Goal: Find specific page/section: Find specific page/section

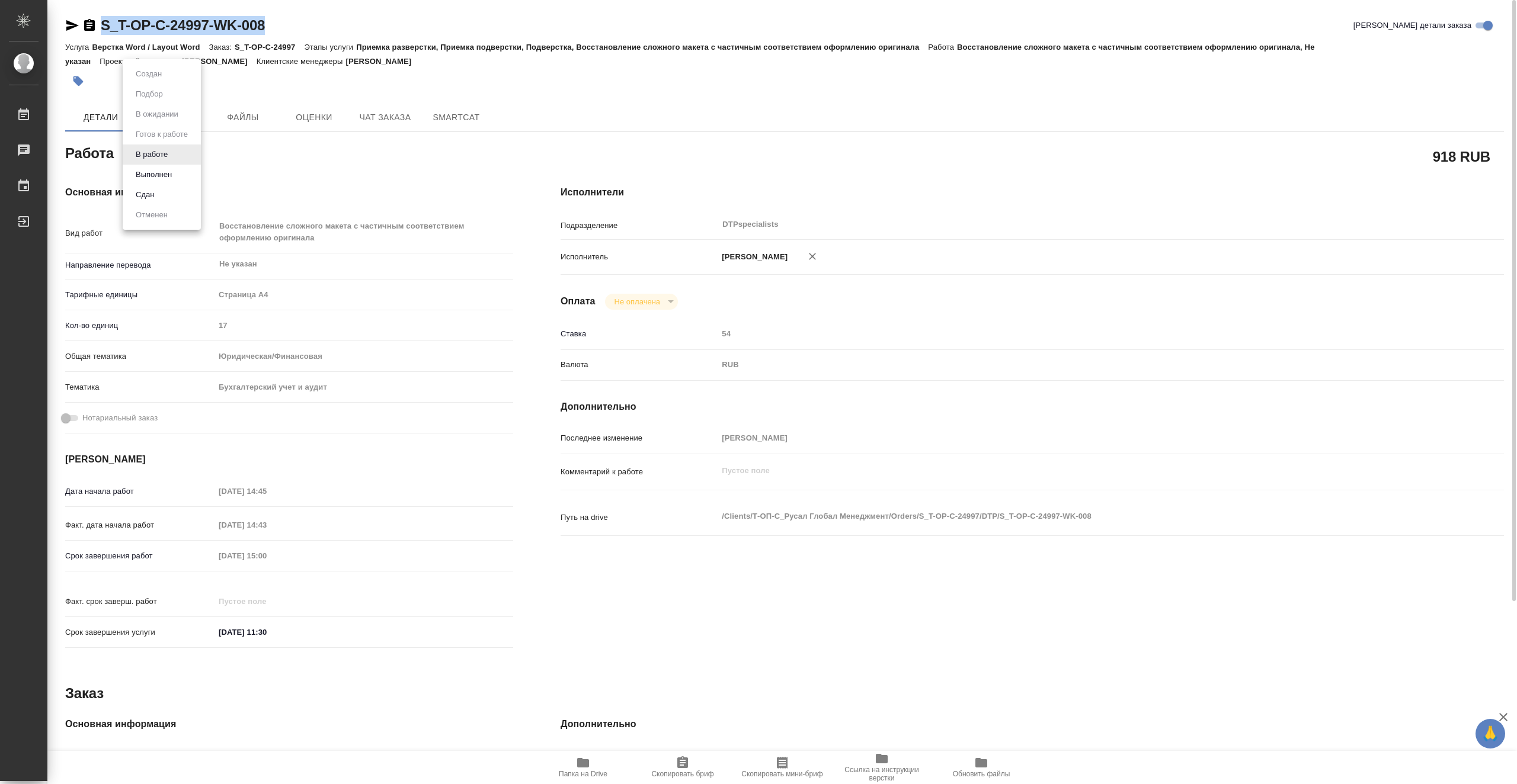
click at [169, 155] on body "🙏 .cls-1 fill:#fff; AWATERA Vasiutchenko Aleksandr Работы 0 Чаты График Выйти S…" at bounding box center [758, 392] width 1517 height 784
click at [185, 175] on li "Выполнен" at bounding box center [161, 175] width 78 height 20
type textarea "x"
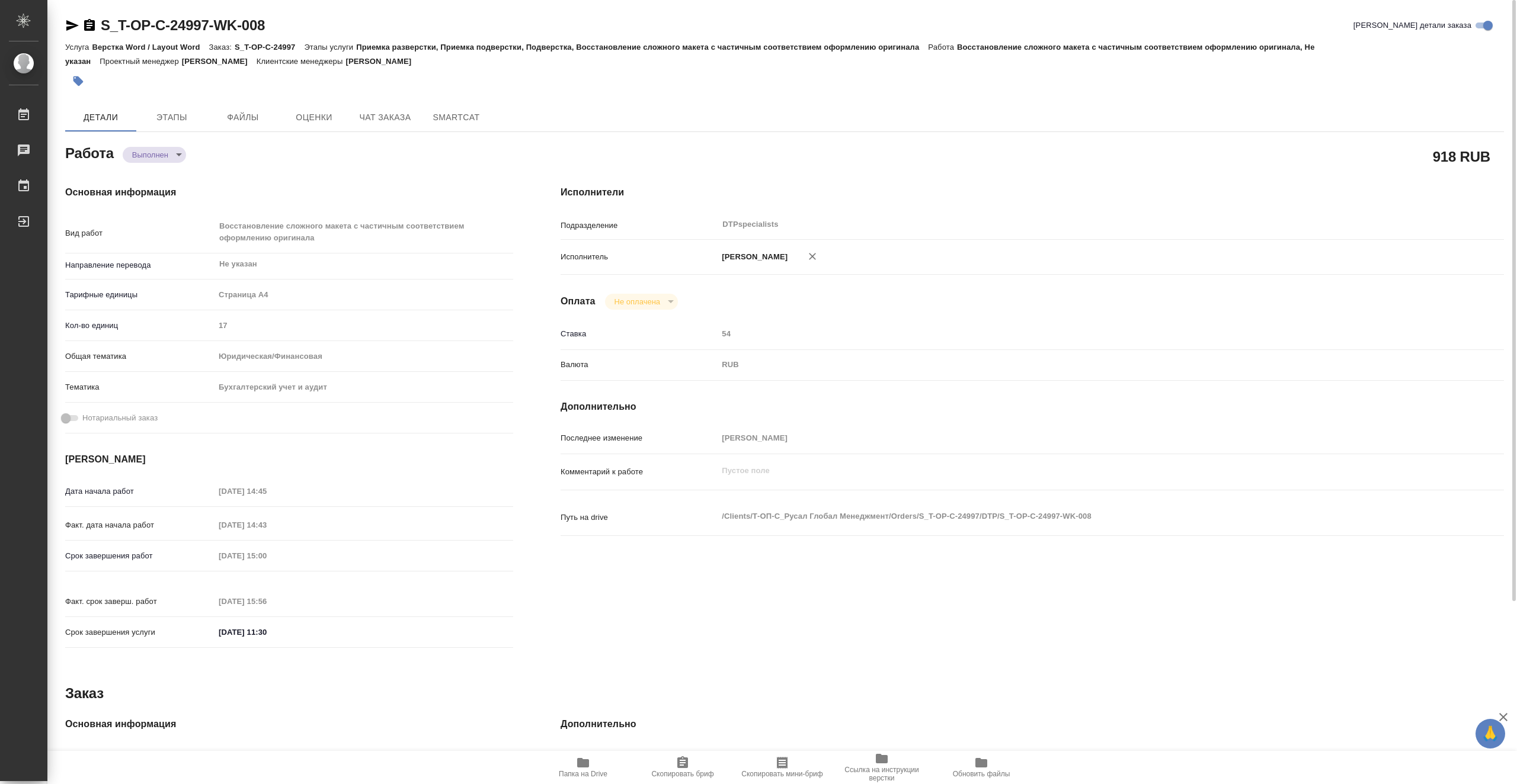
type textarea "x"
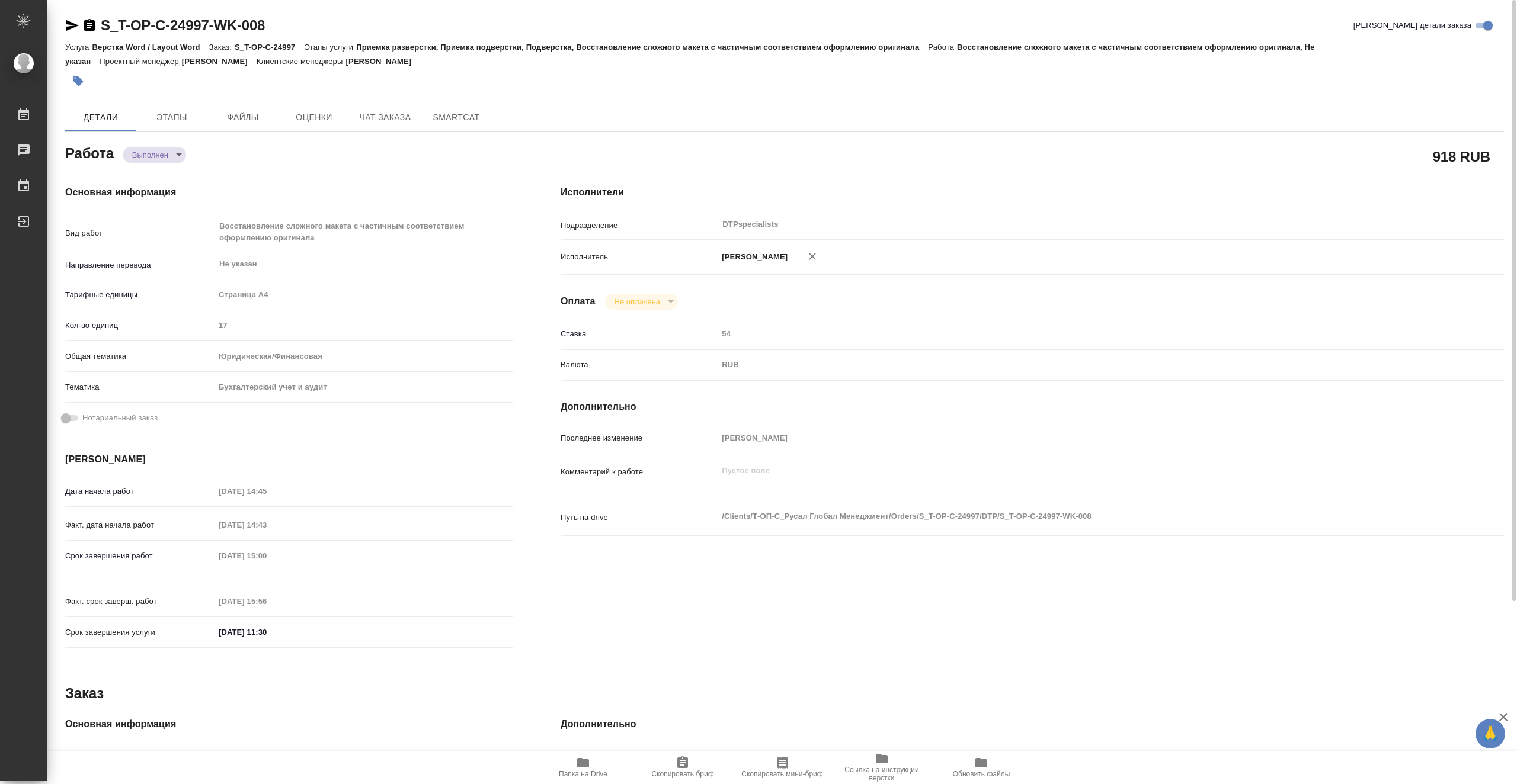
type textarea "x"
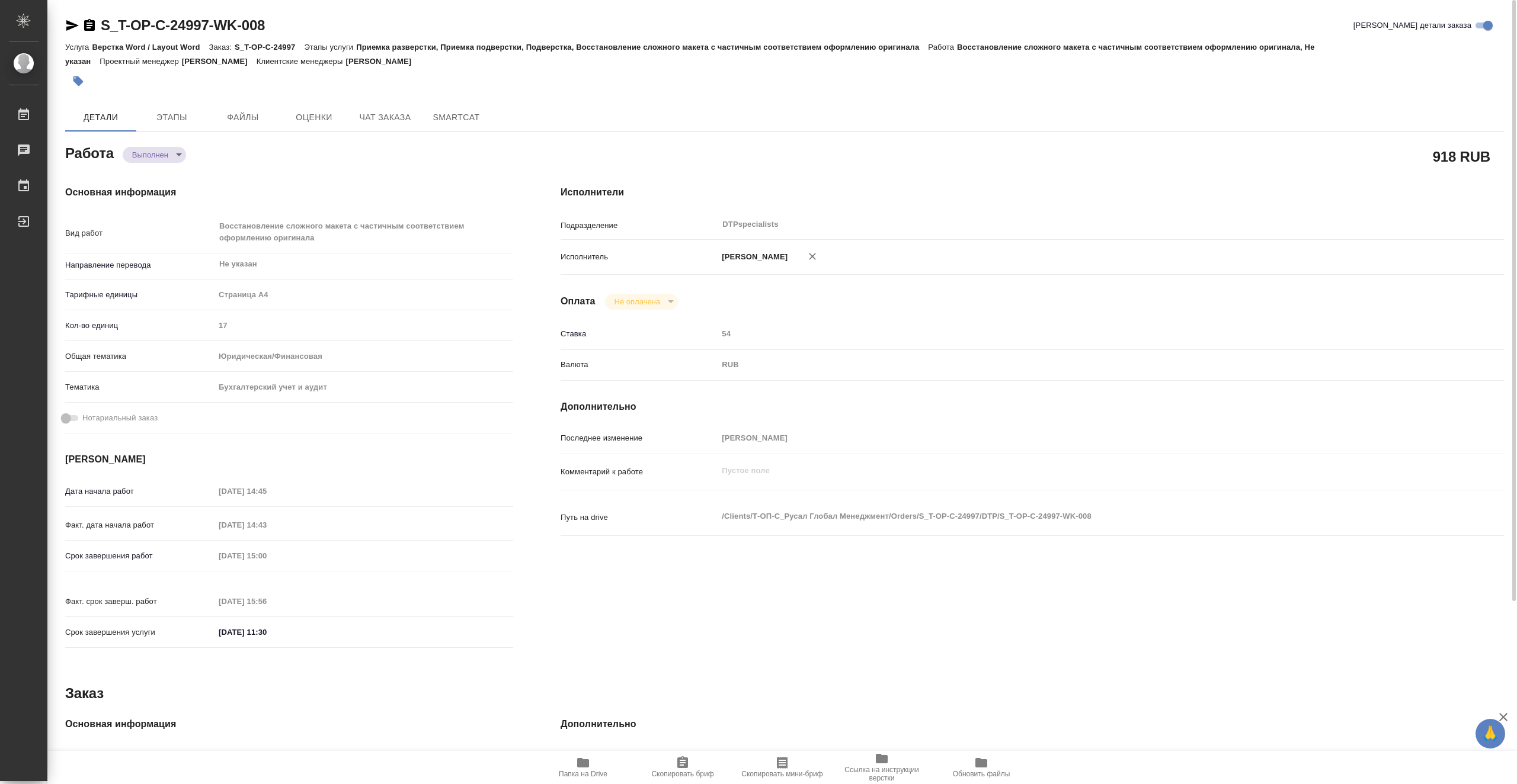
type textarea "x"
click at [75, 25] on icon "button" at bounding box center [73, 25] width 13 height 11
click at [171, 118] on span "Этапы" at bounding box center [171, 117] width 57 height 15
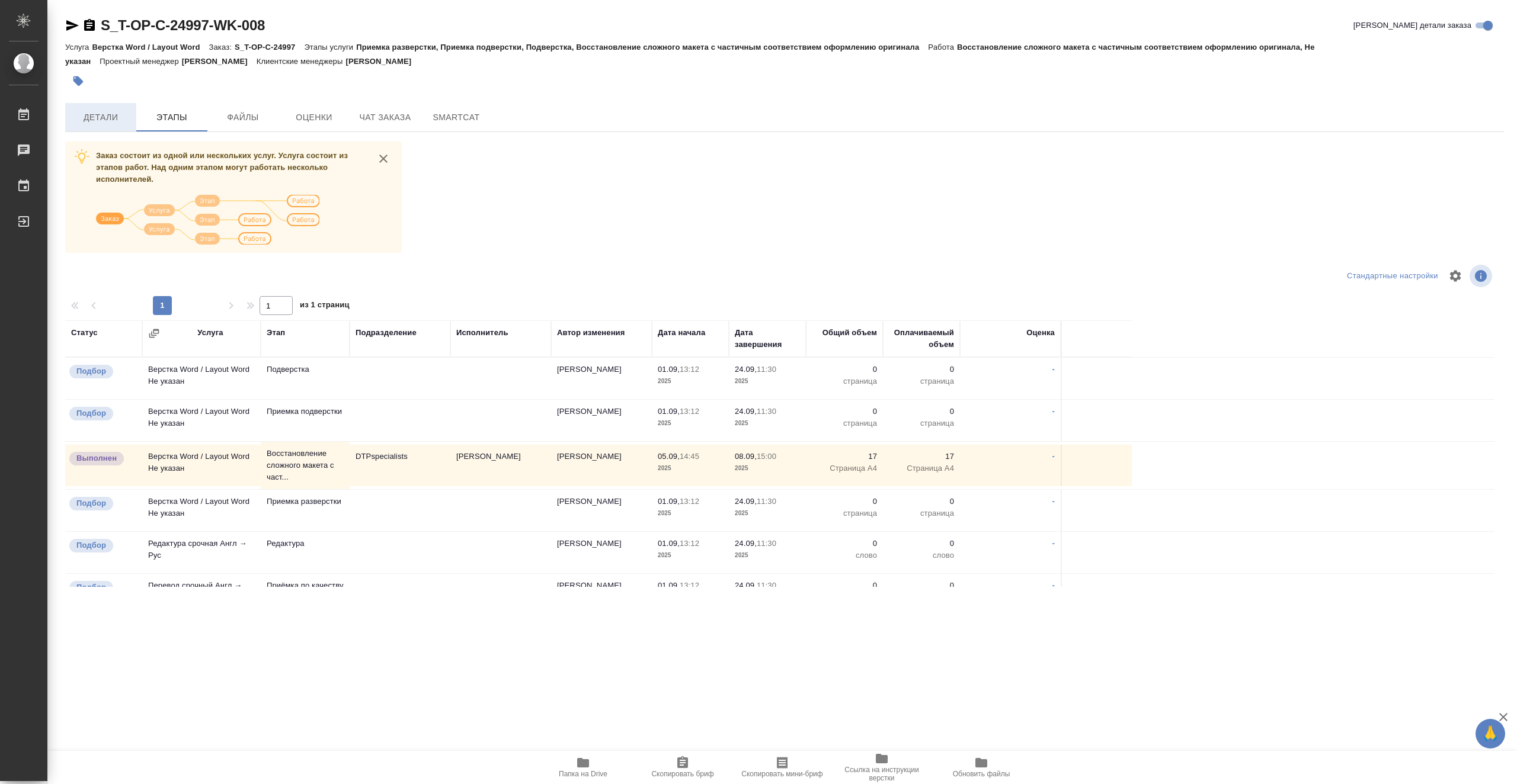
click at [127, 117] on span "Детали" at bounding box center [100, 117] width 57 height 15
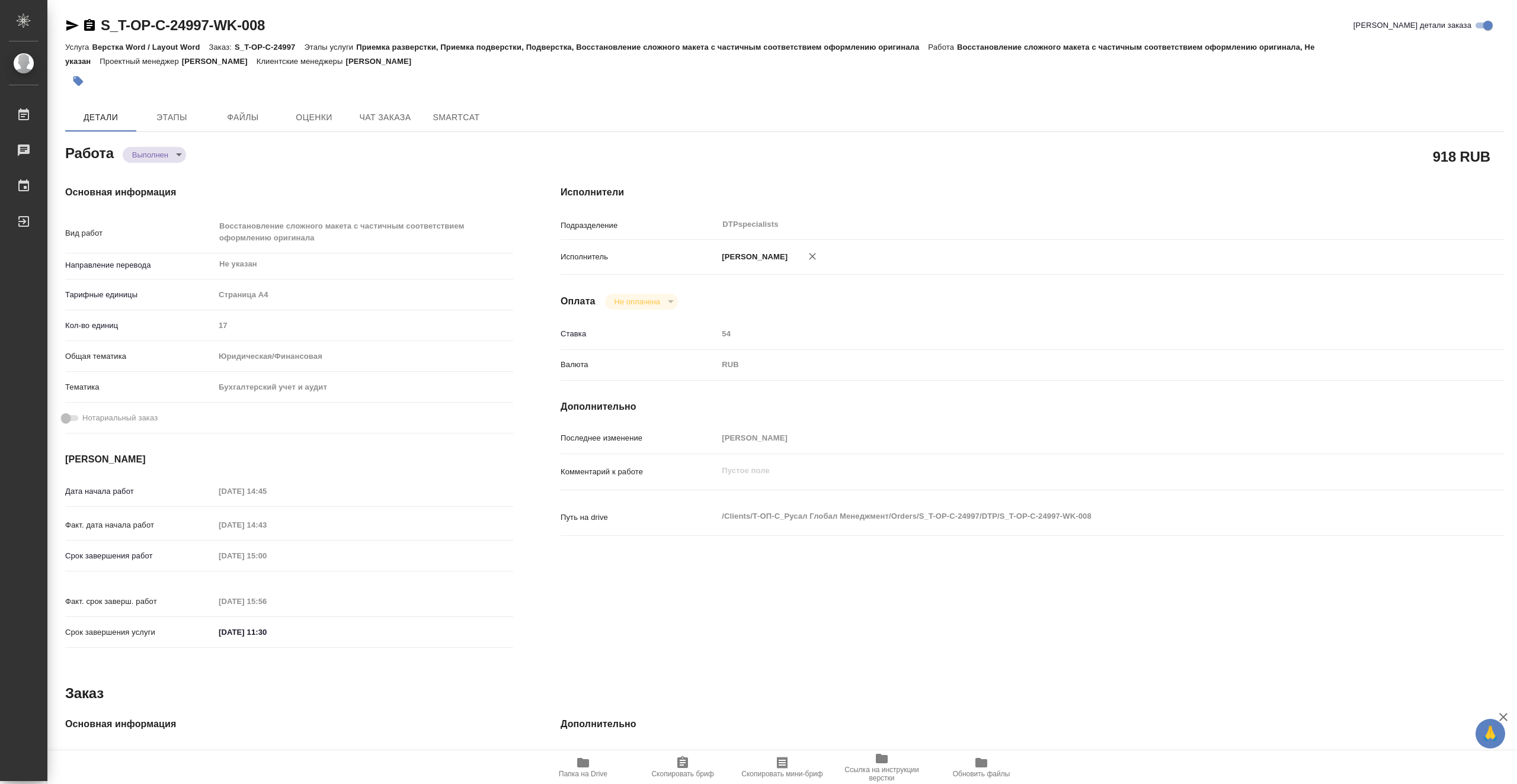
type textarea "x"
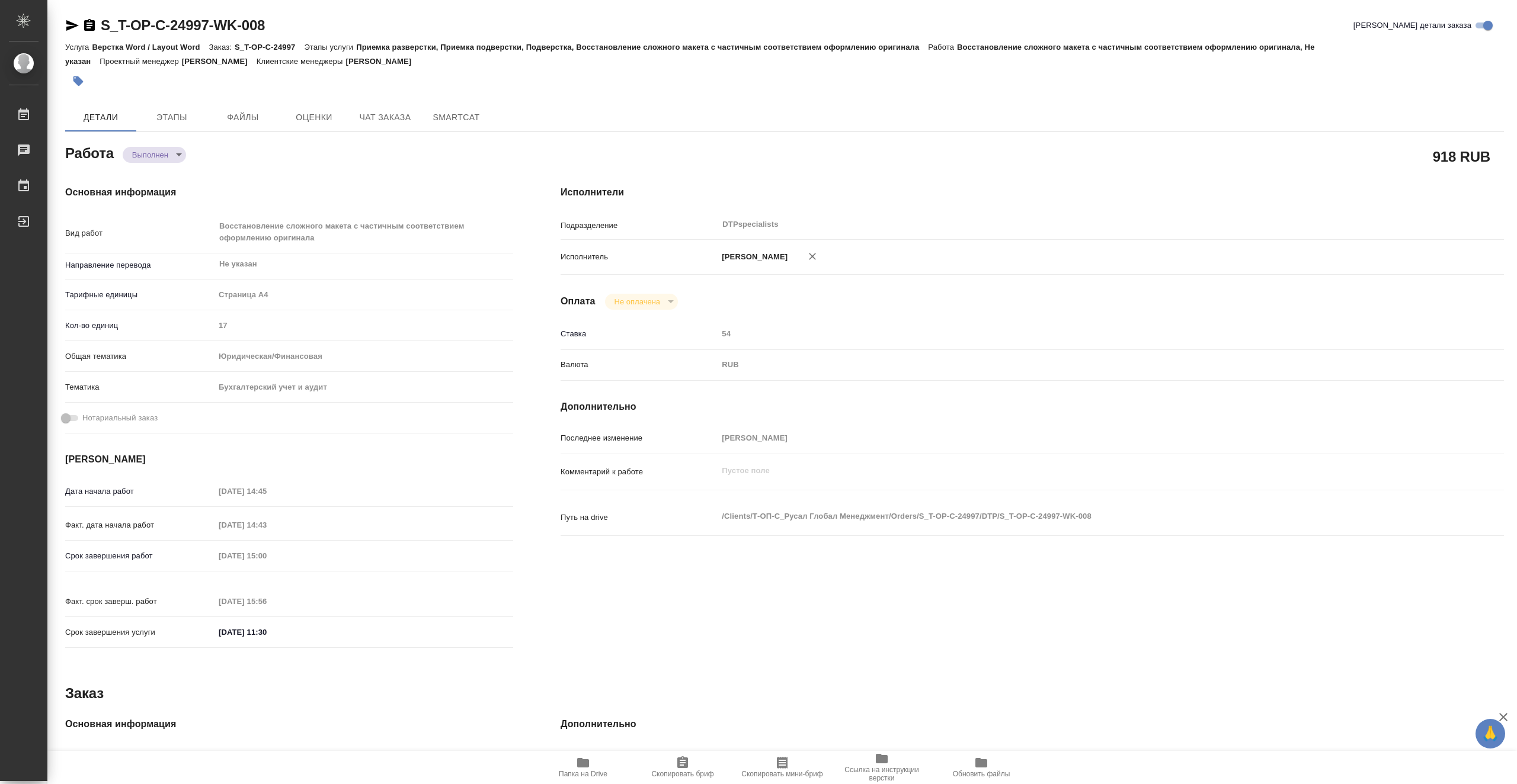
type textarea "x"
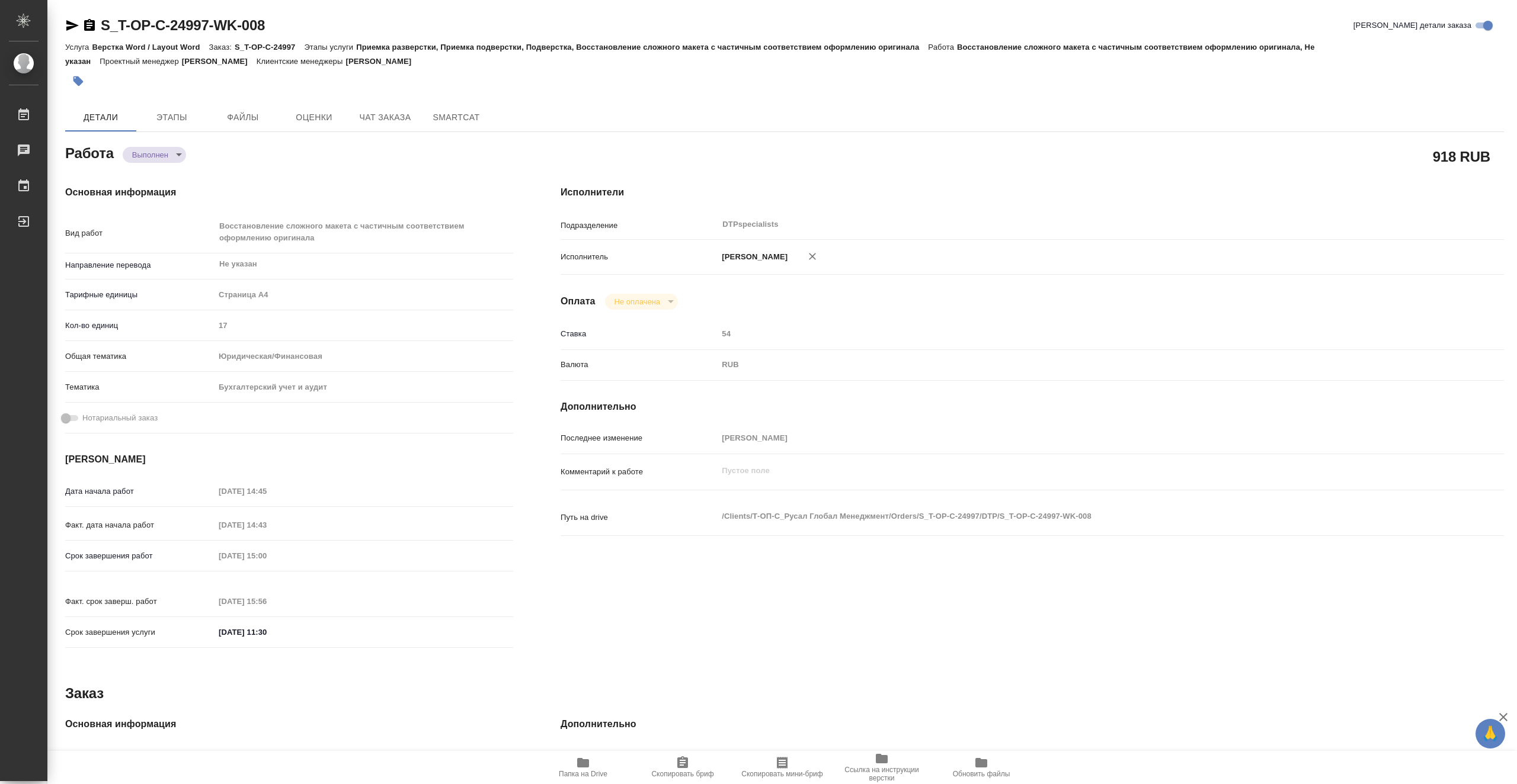
type textarea "x"
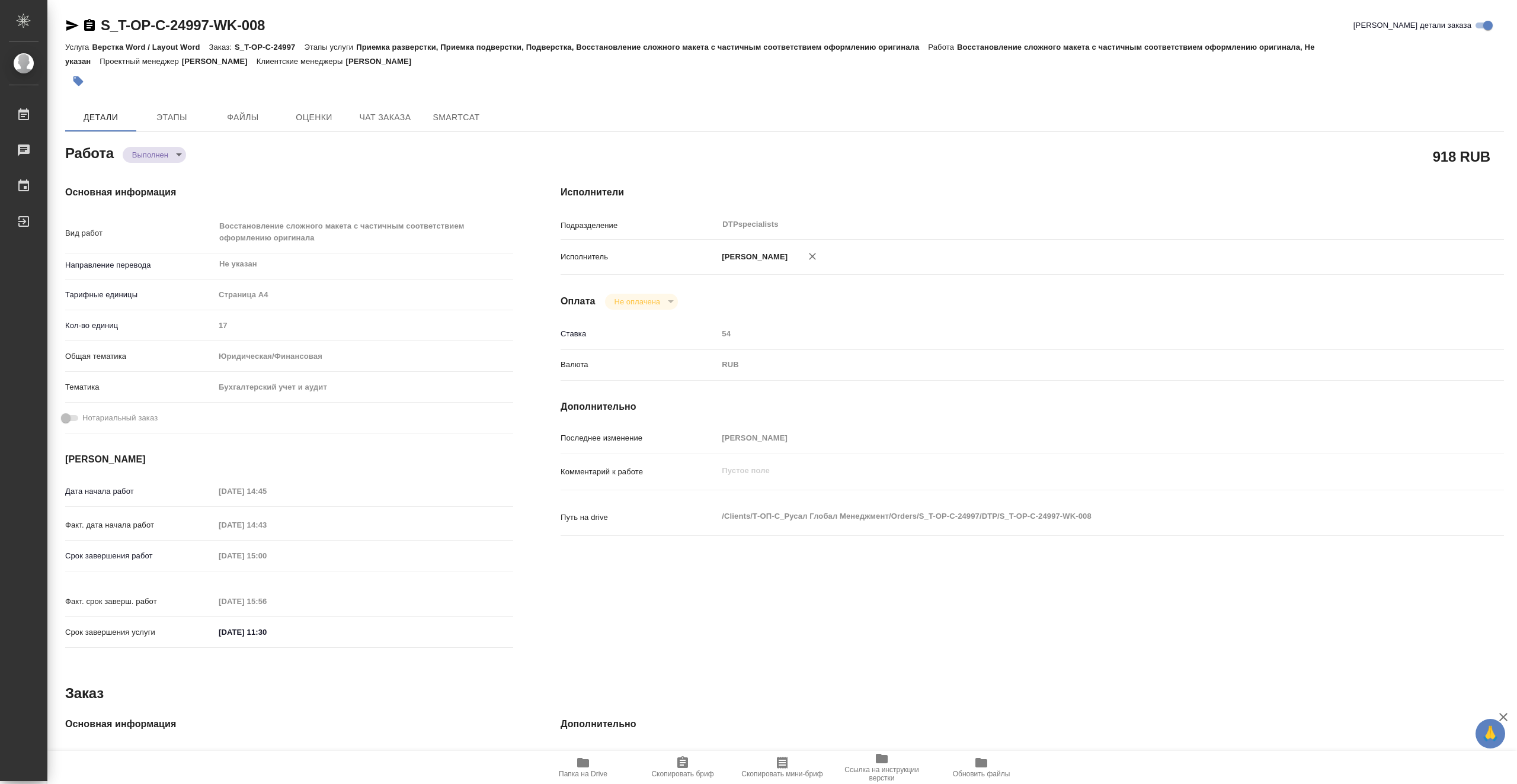
type textarea "x"
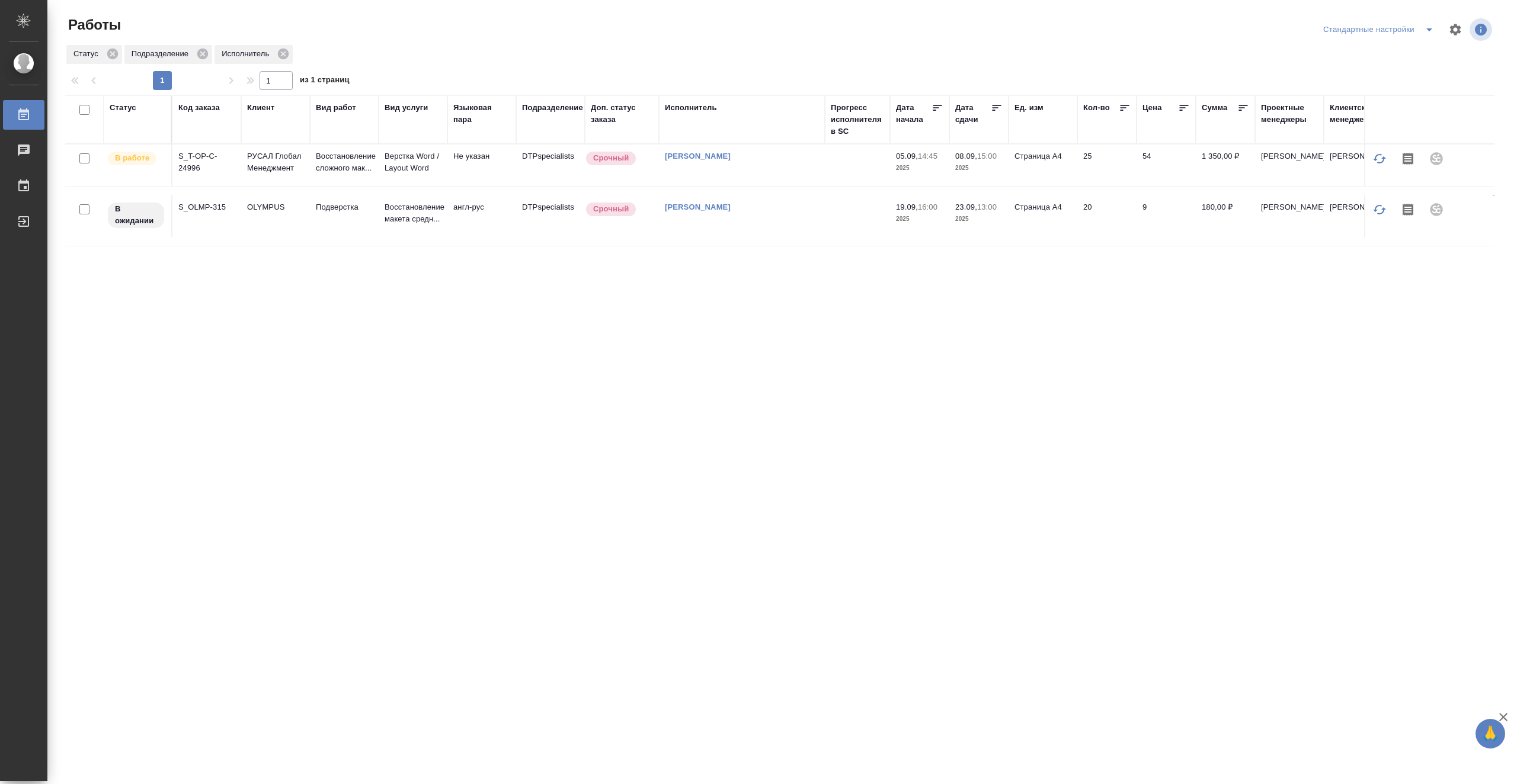
click at [811, 167] on td "Васютченко Александр Иванович" at bounding box center [741, 165] width 166 height 41
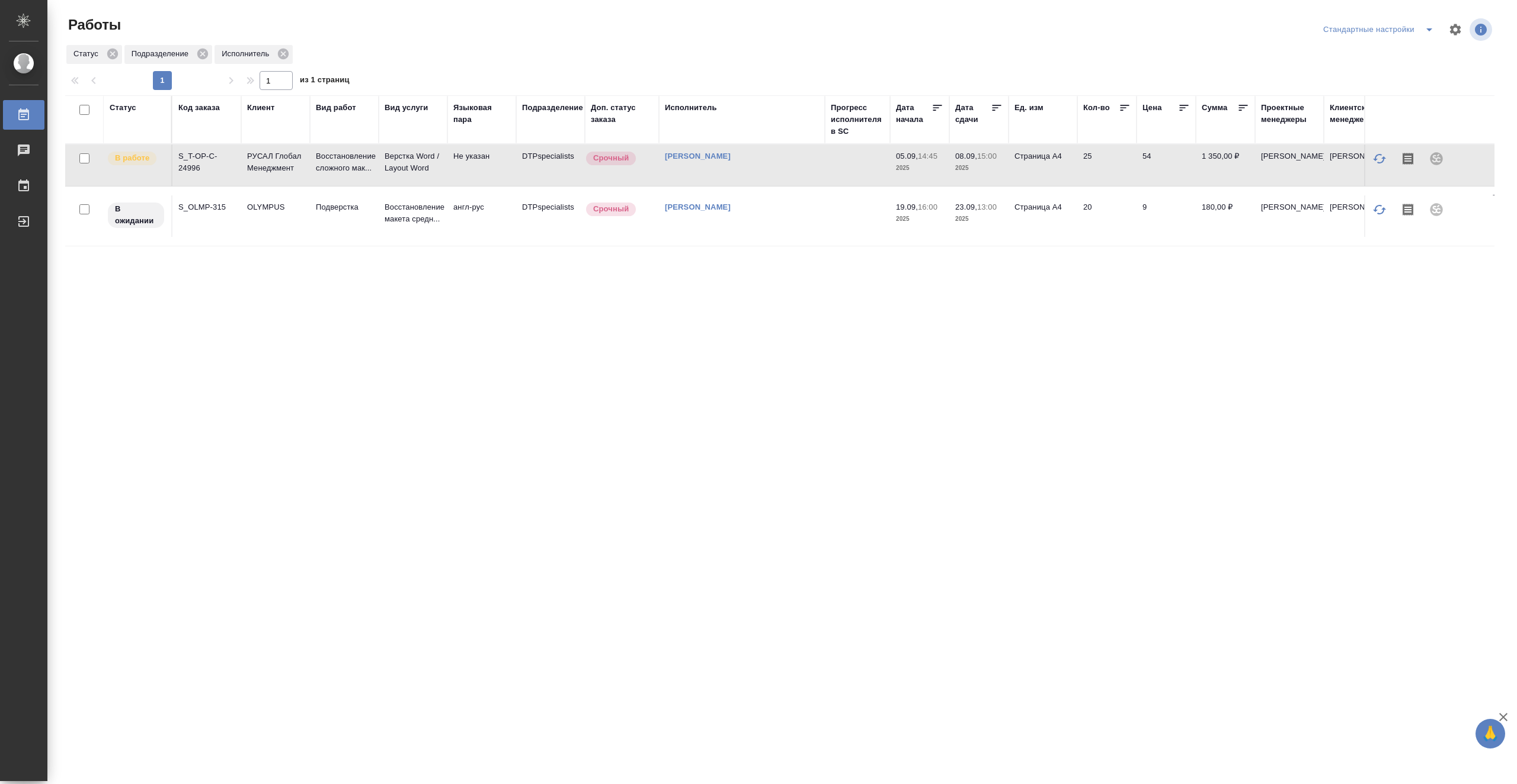
click at [811, 167] on td "[PERSON_NAME]" at bounding box center [741, 165] width 166 height 41
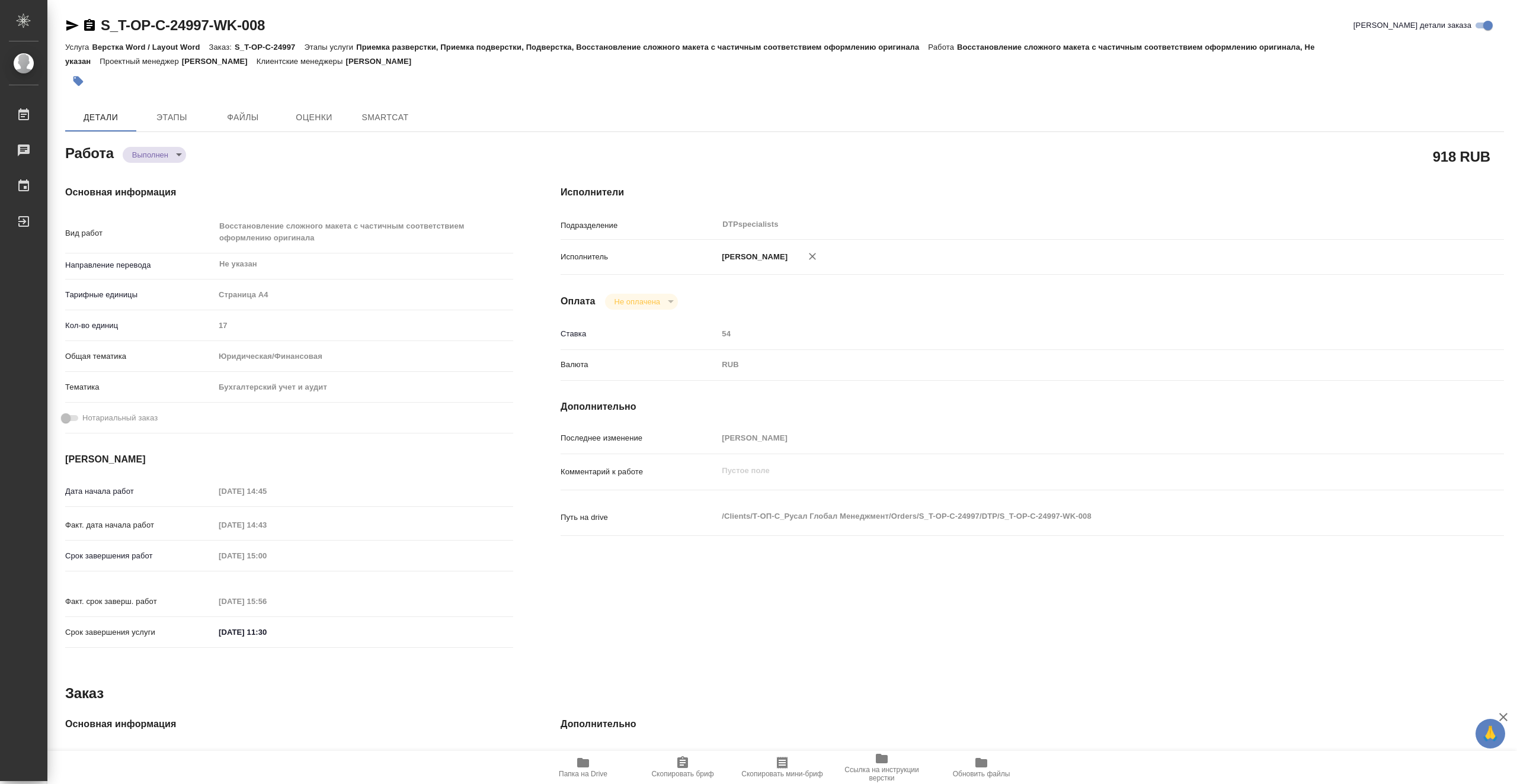
type textarea "x"
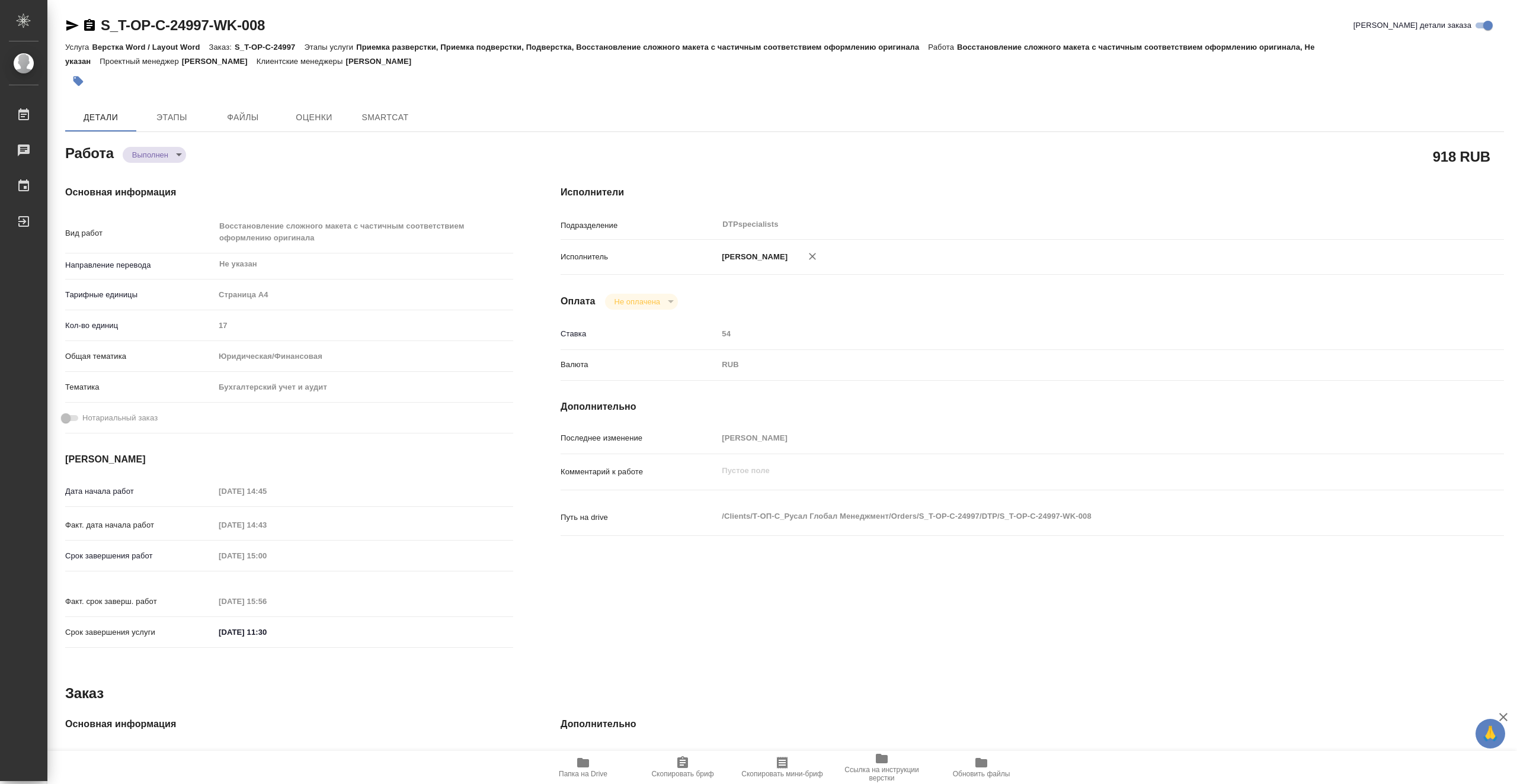
type textarea "x"
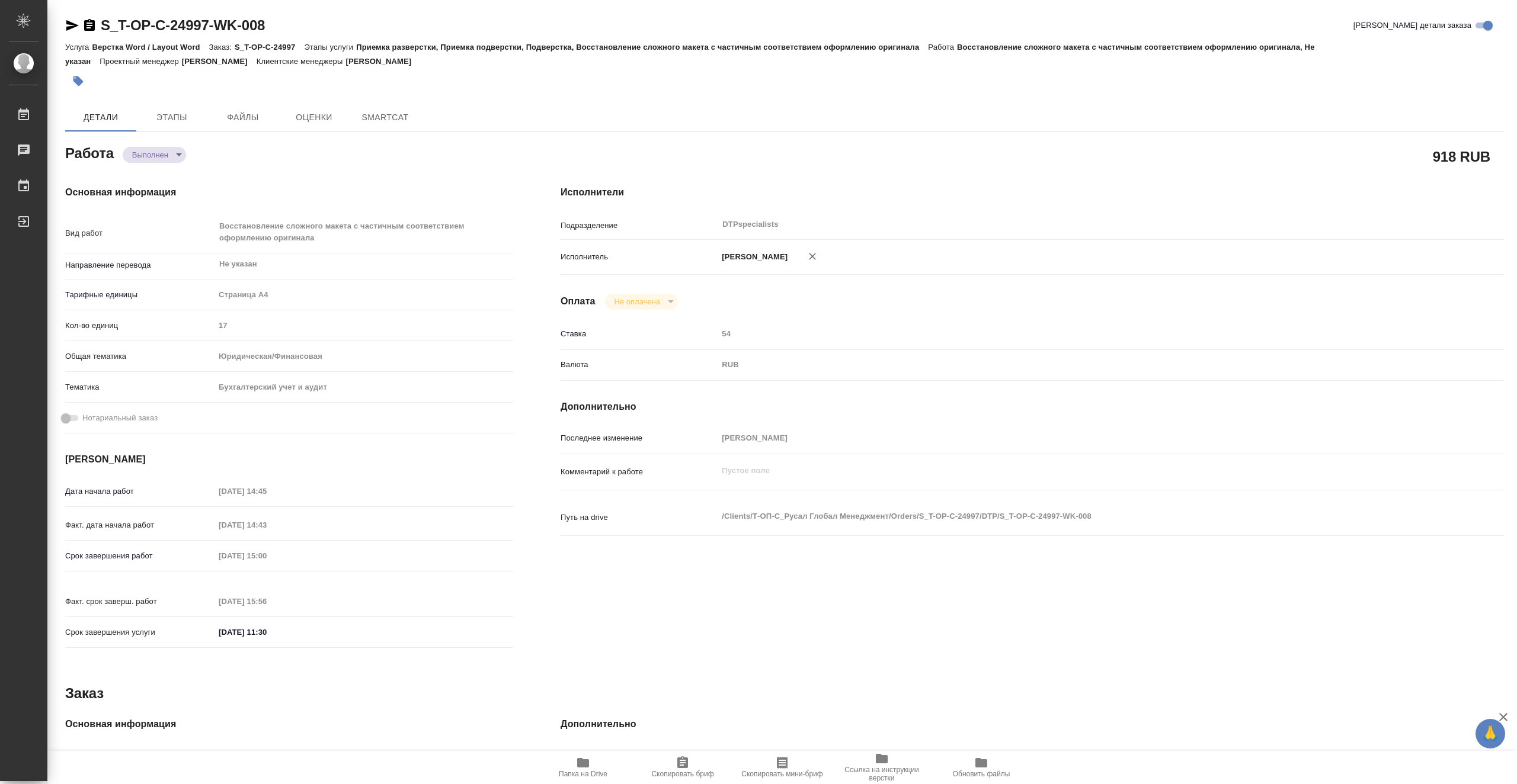
type textarea "x"
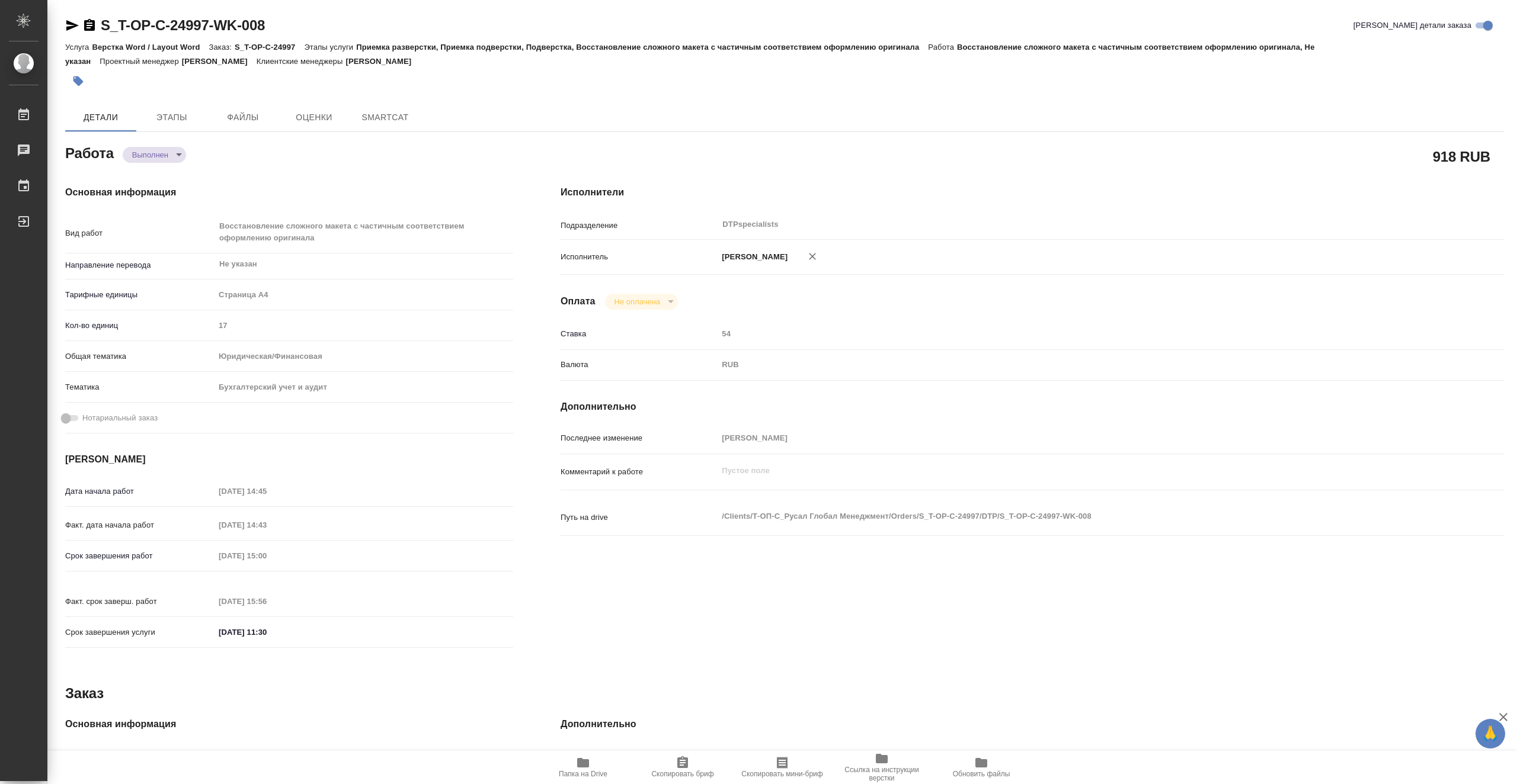
type textarea "x"
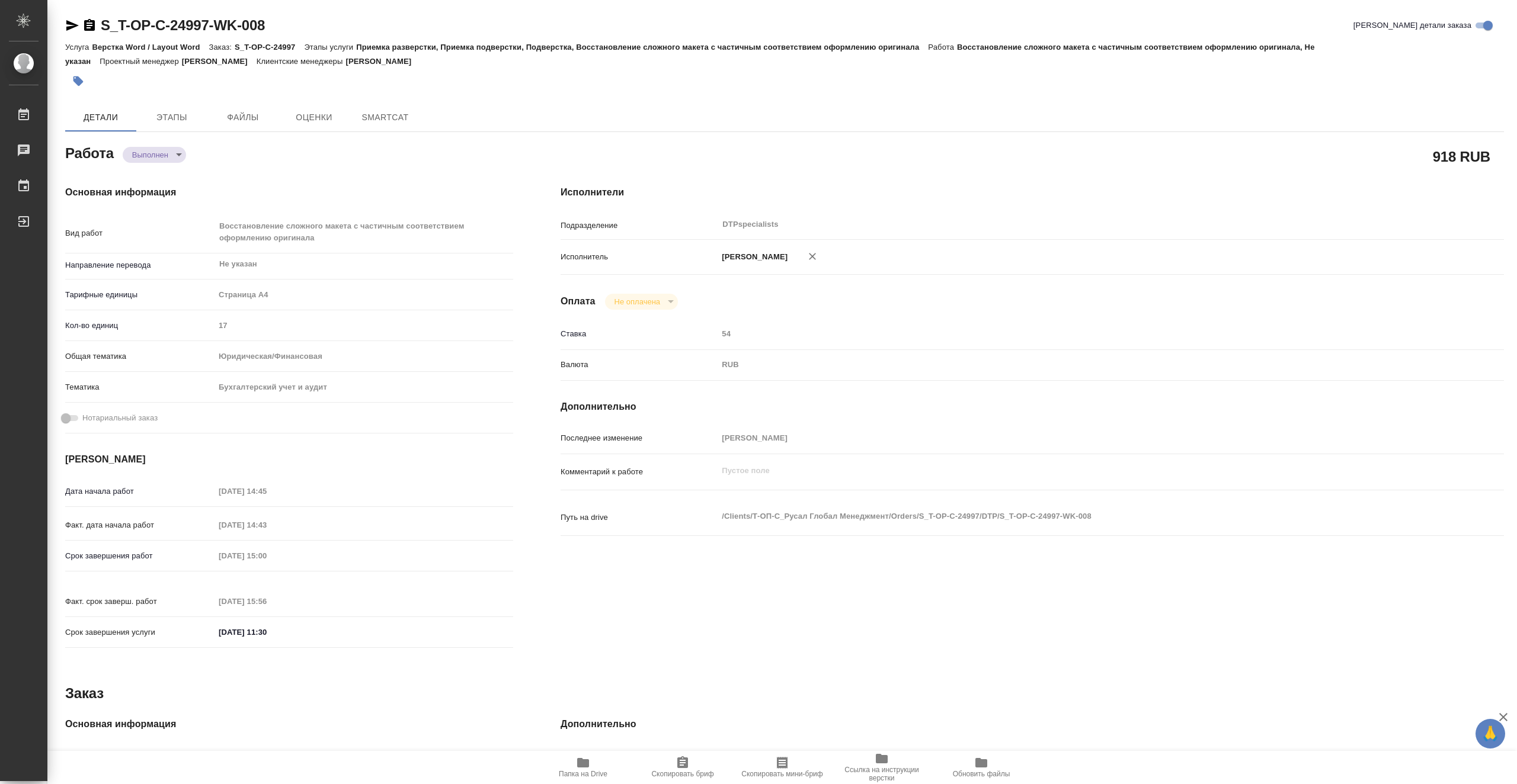
type textarea "x"
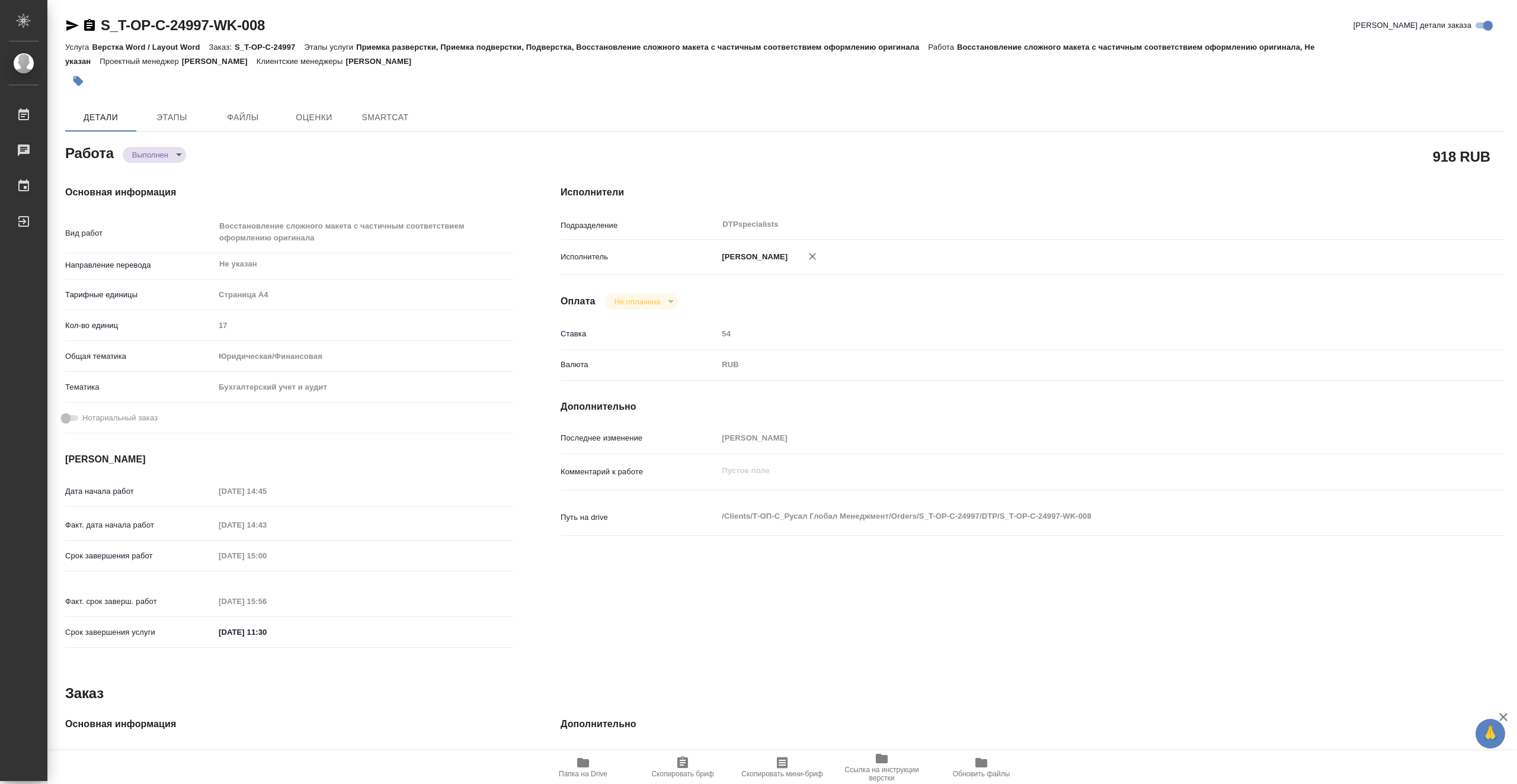
type textarea "x"
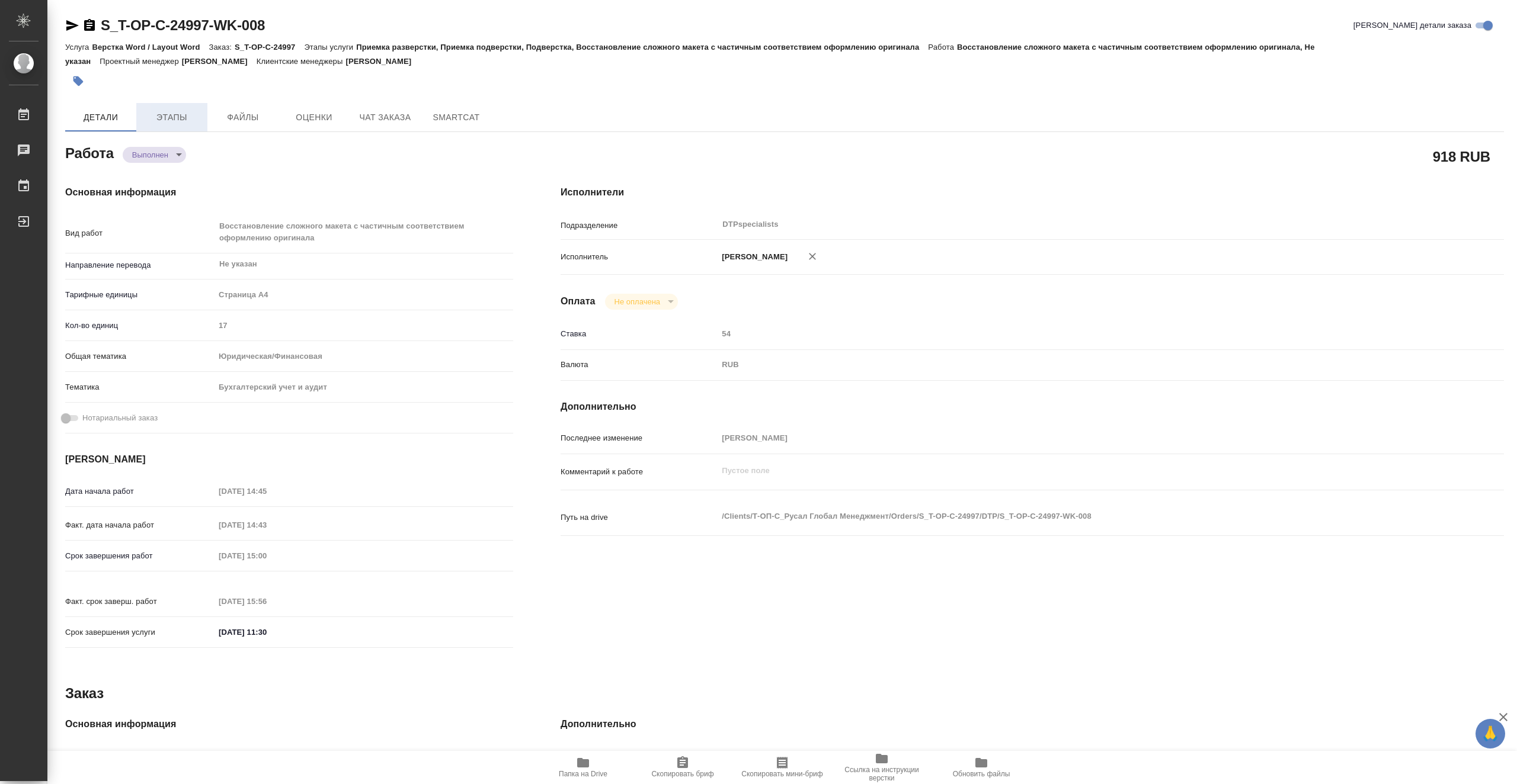
type textarea "x"
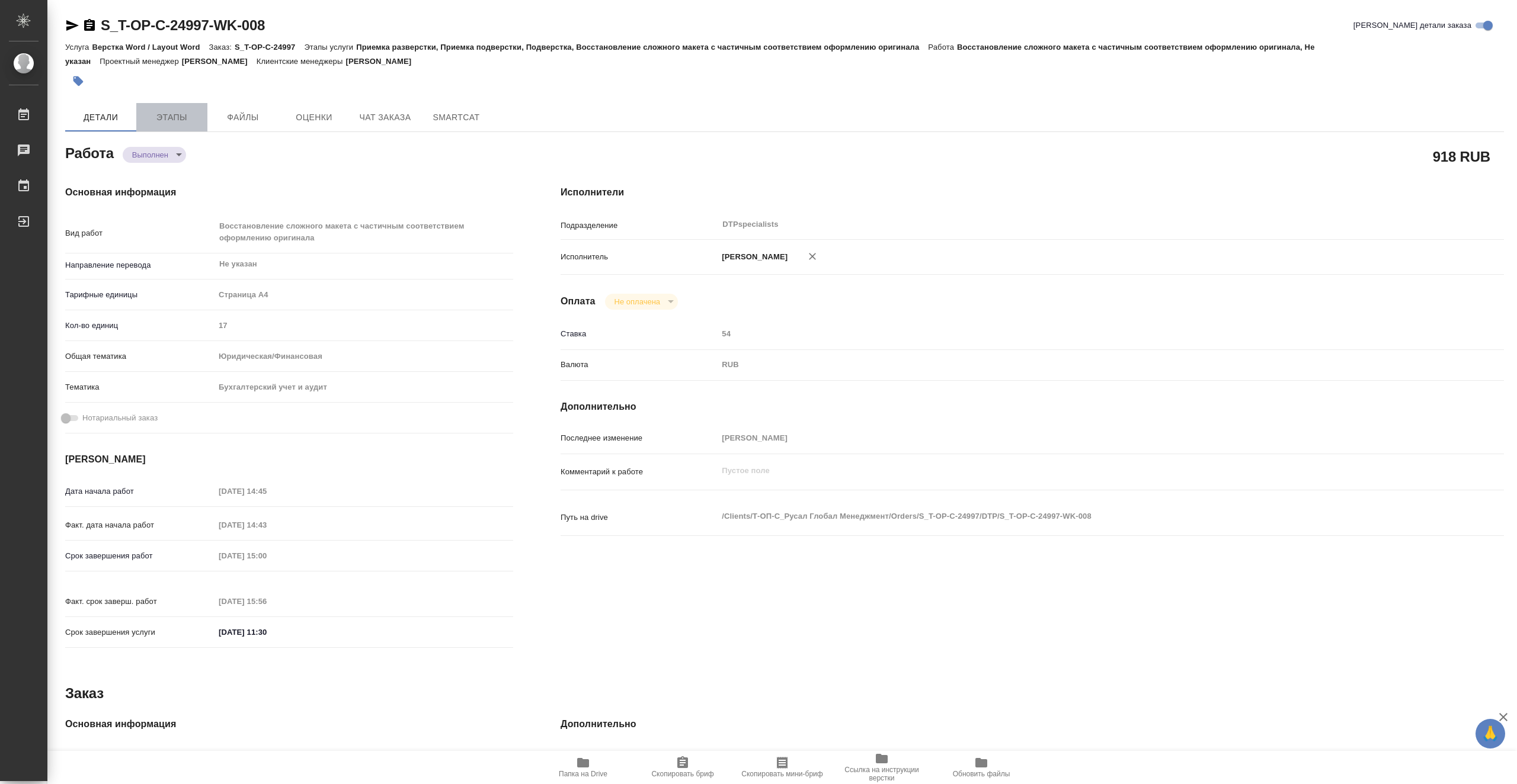
click at [174, 123] on span "Этапы" at bounding box center [171, 117] width 57 height 15
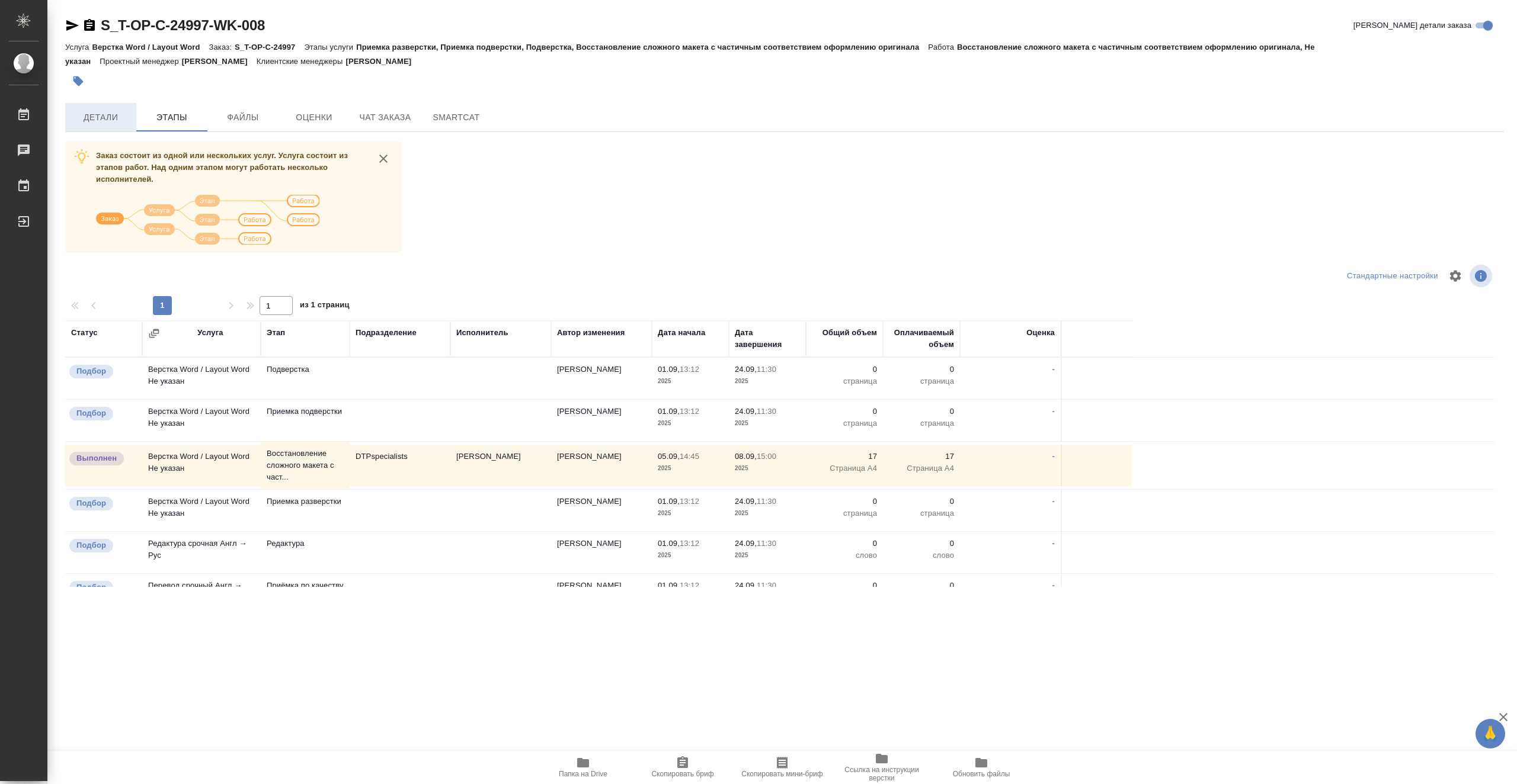
click at [117, 120] on span "Детали" at bounding box center [100, 117] width 57 height 15
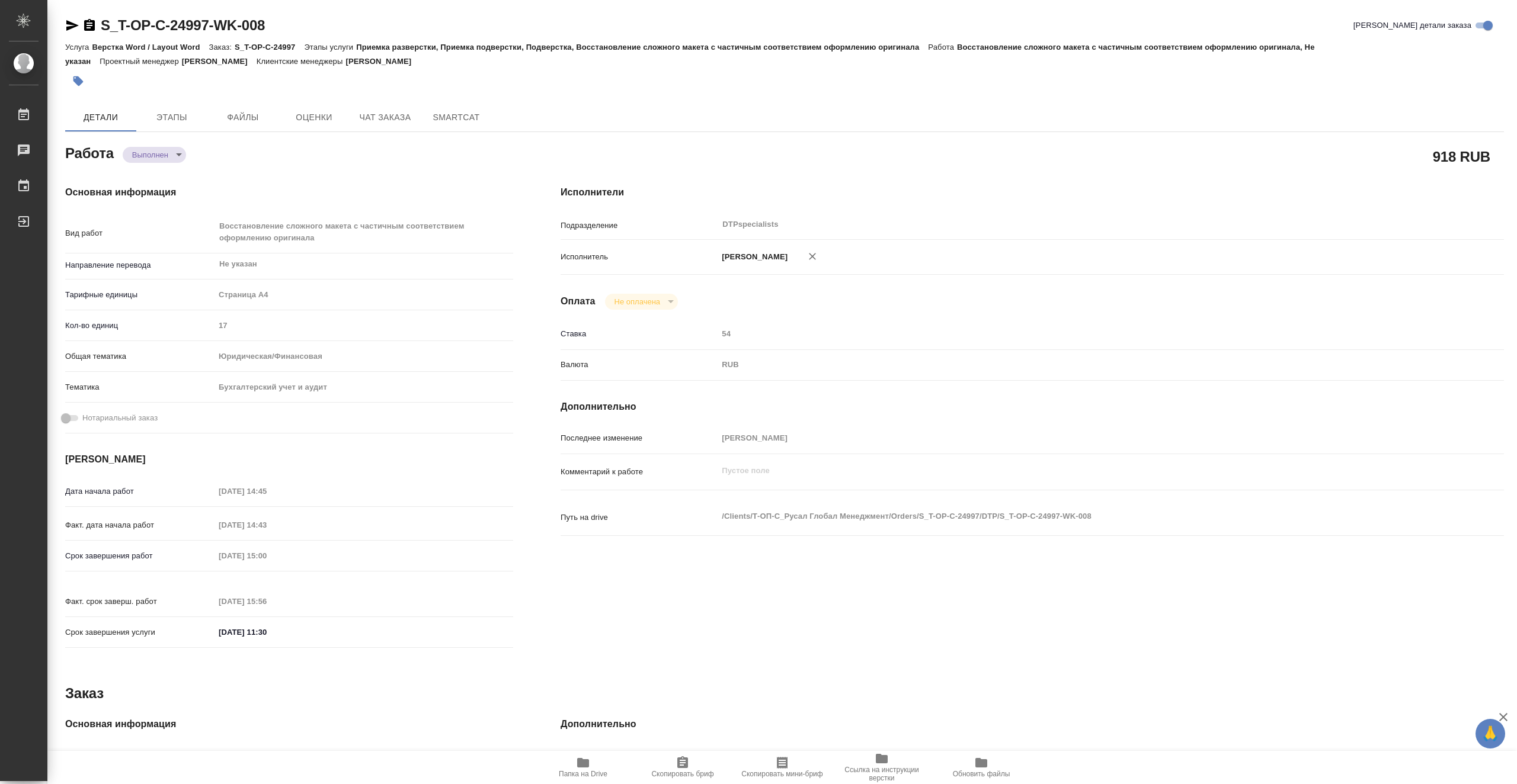
type textarea "x"
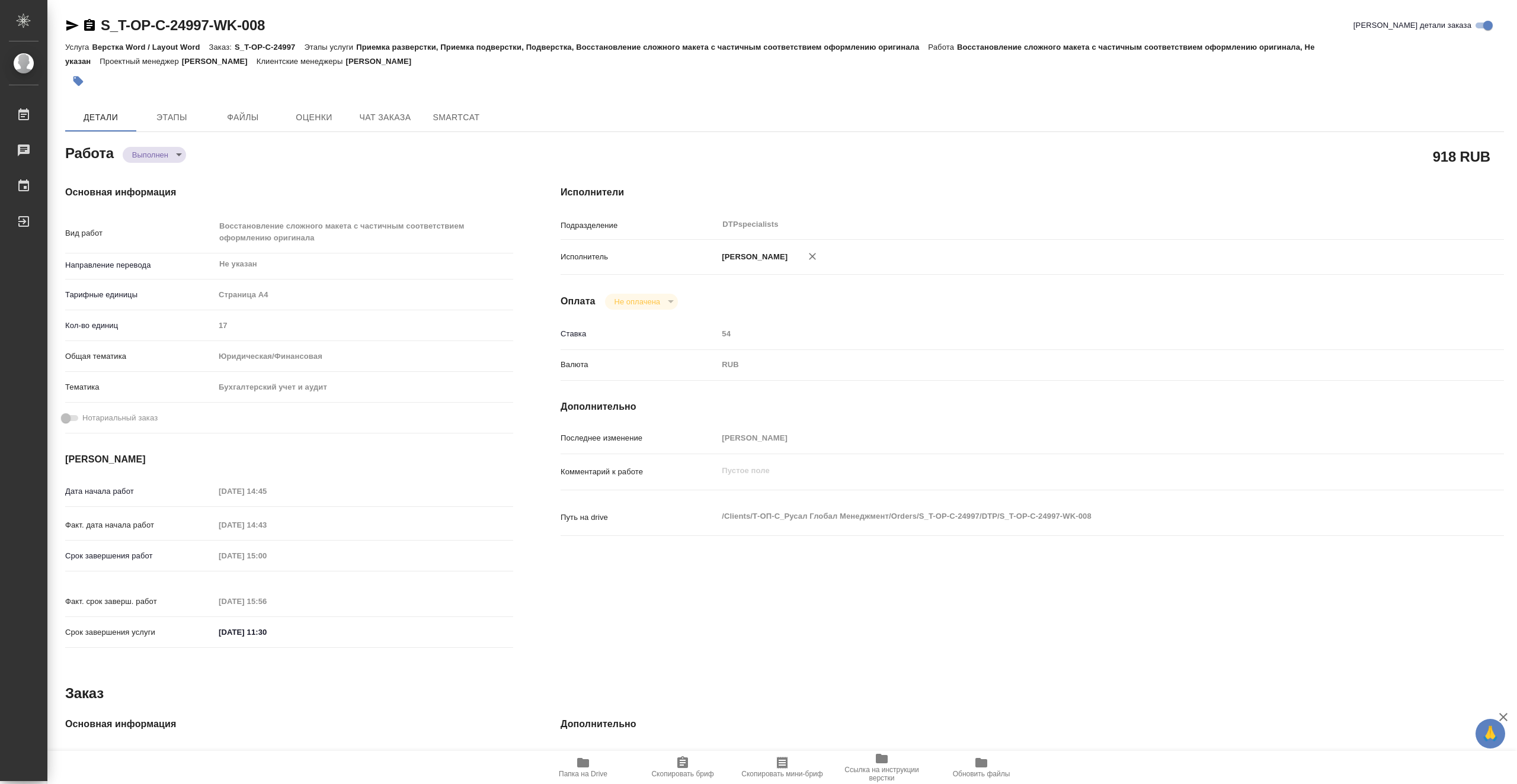
type textarea "x"
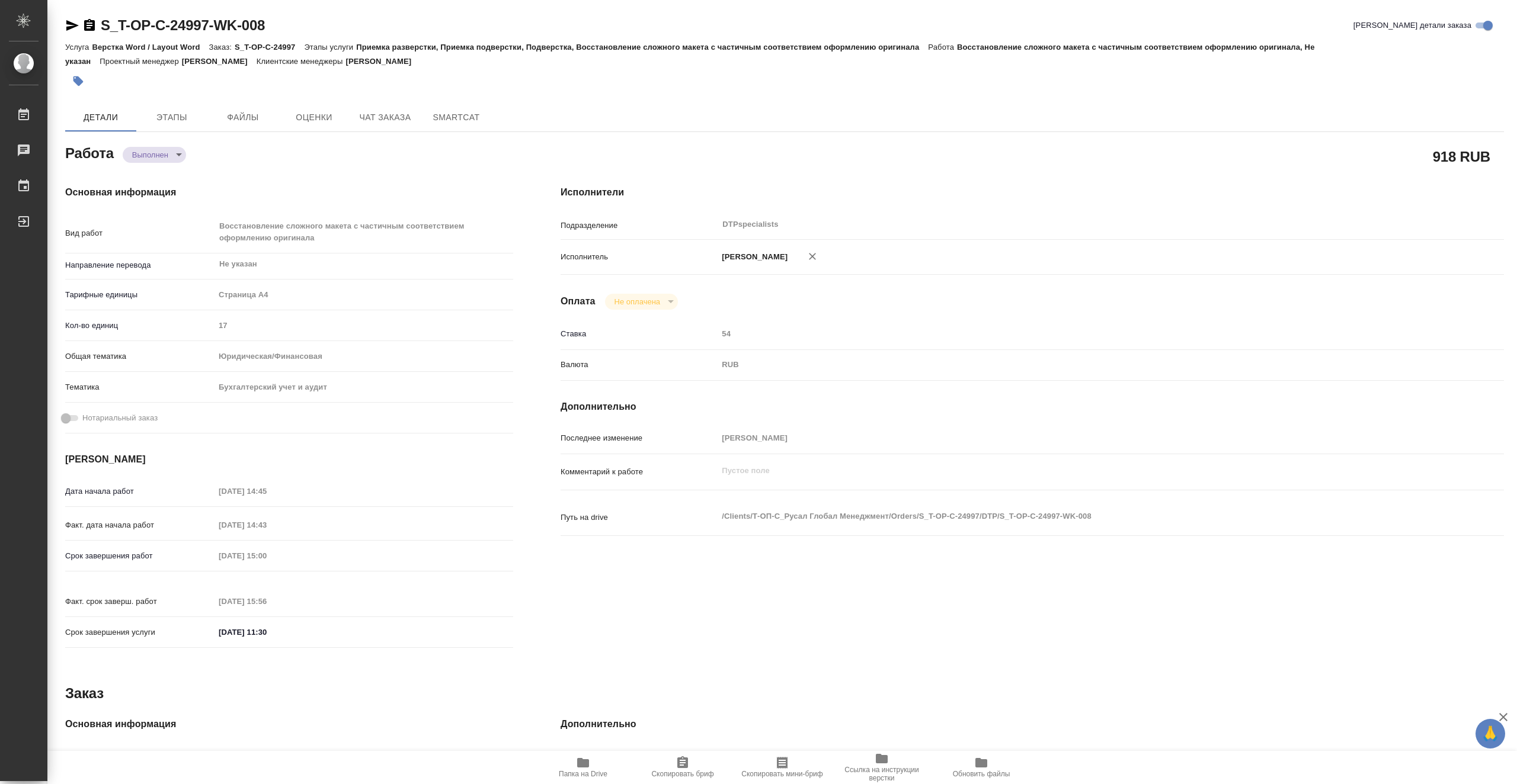
type textarea "x"
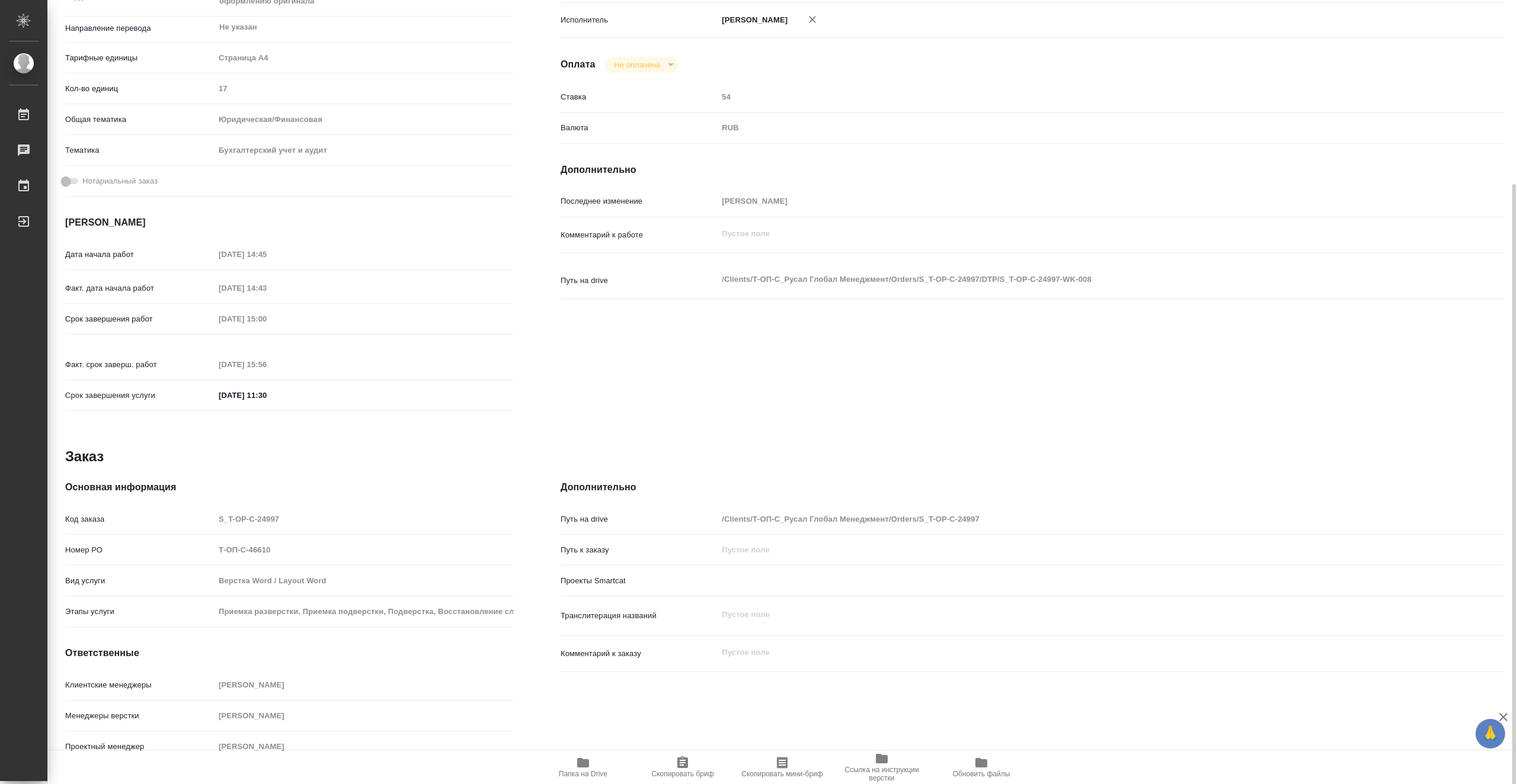
scroll to position [238, 0]
type textarea "x"
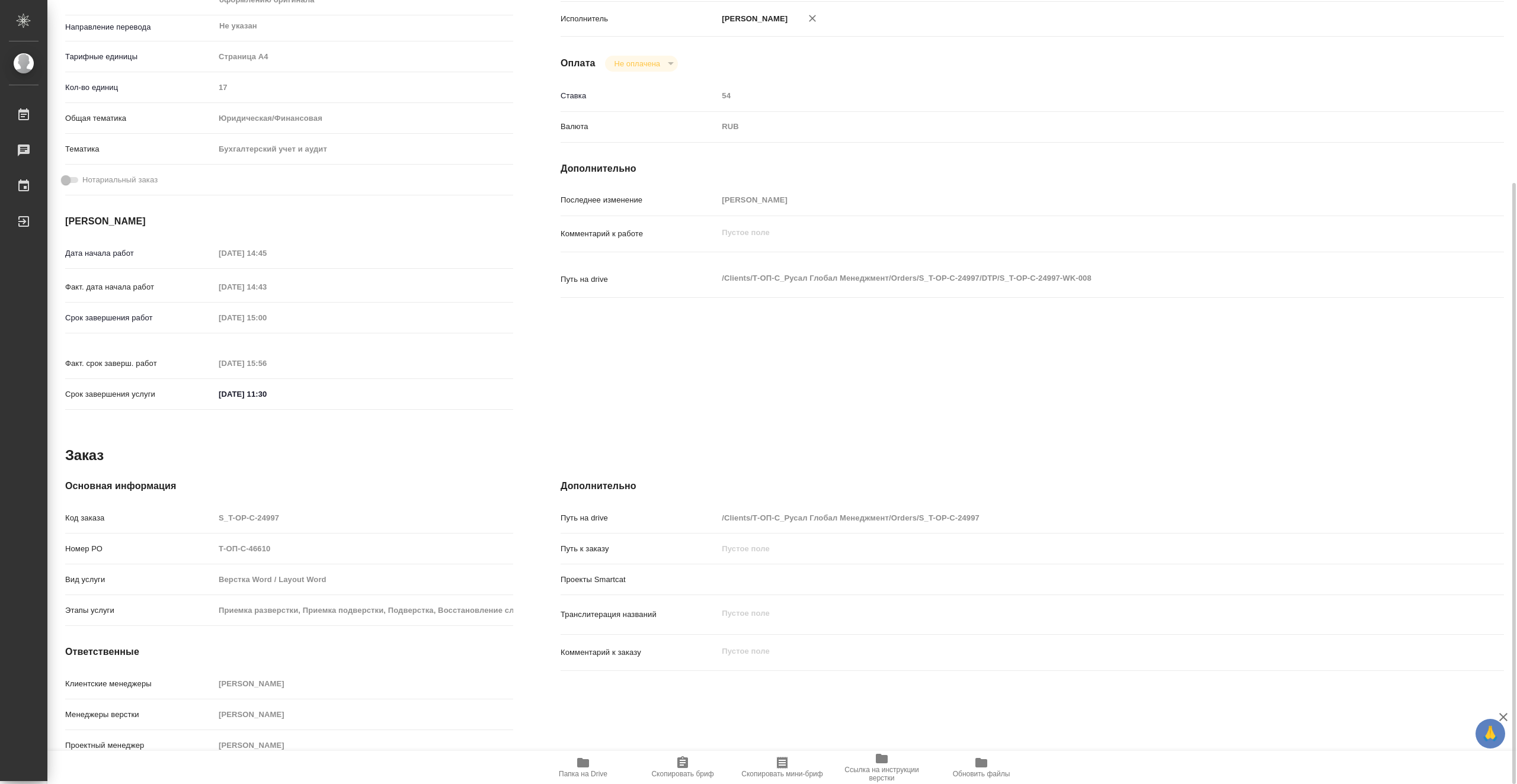
type textarea "x"
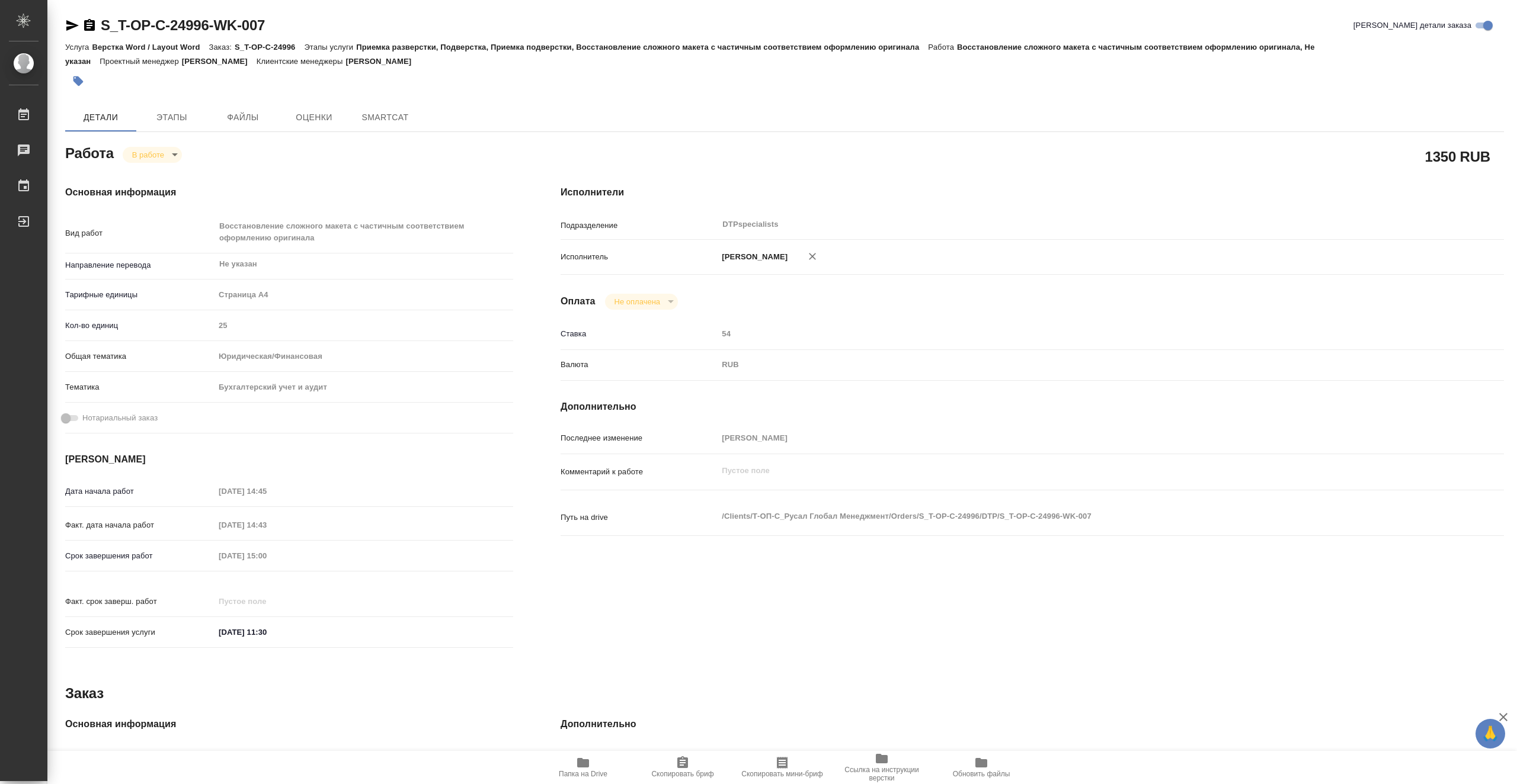
type textarea "x"
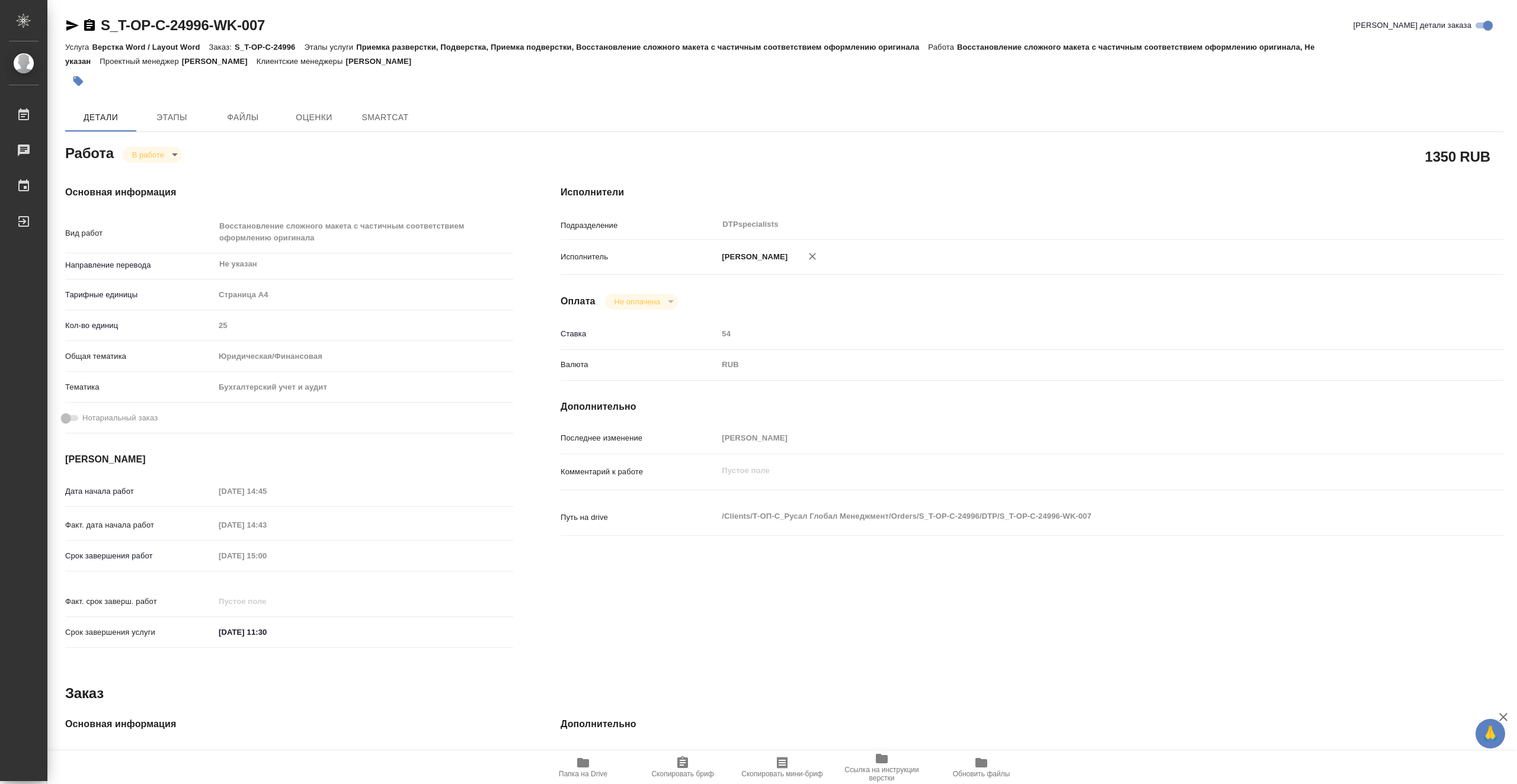
type textarea "x"
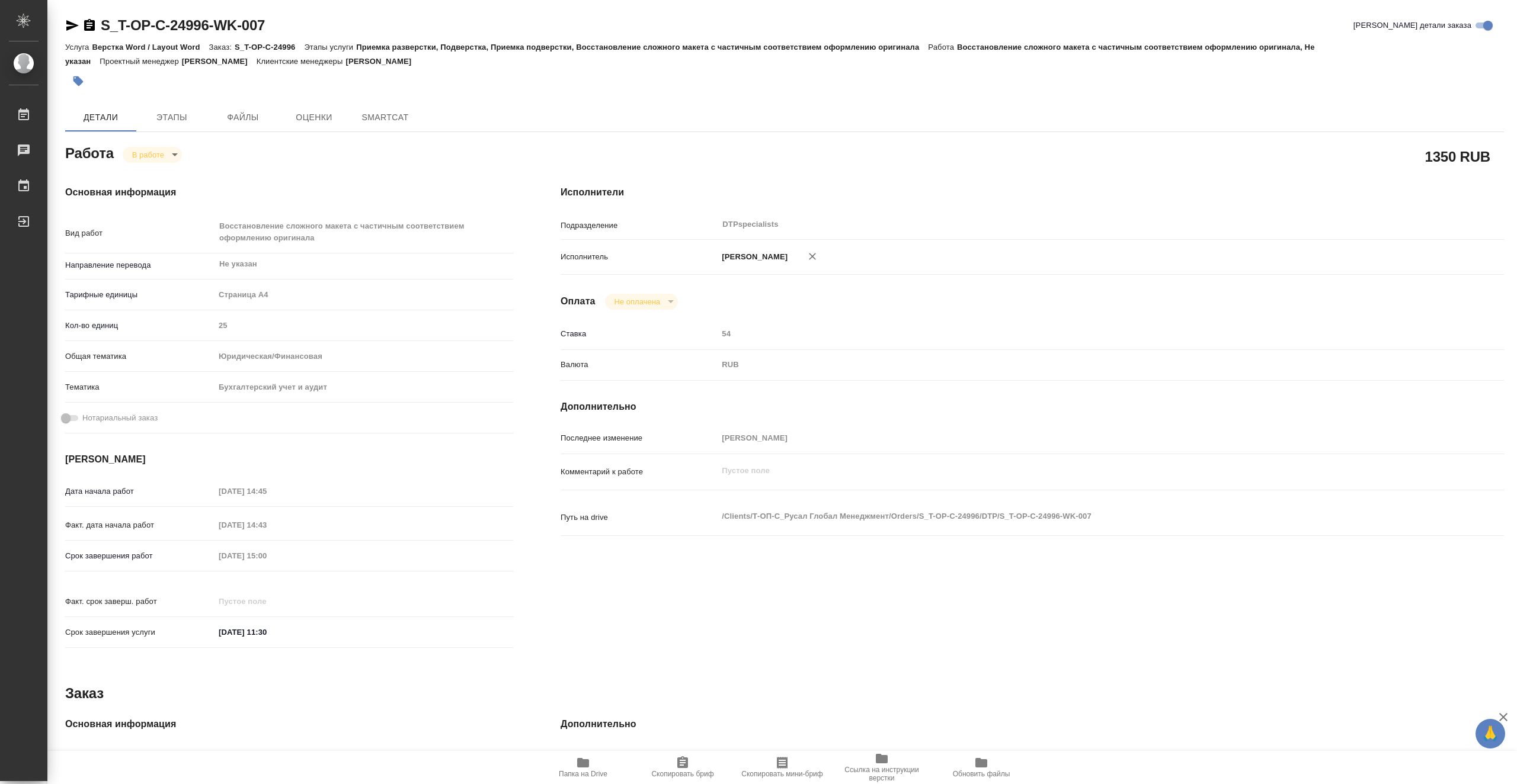
type textarea "x"
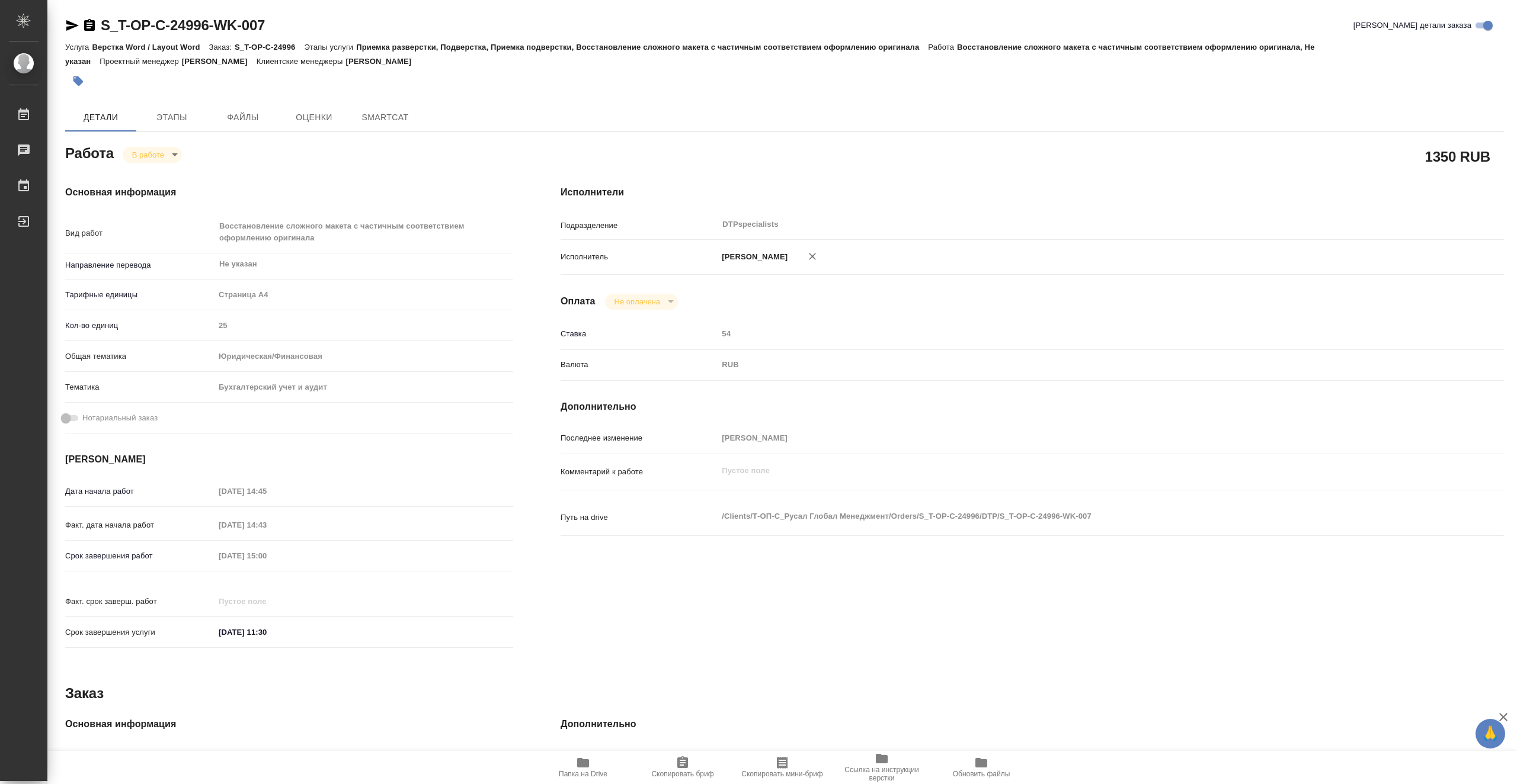
type textarea "x"
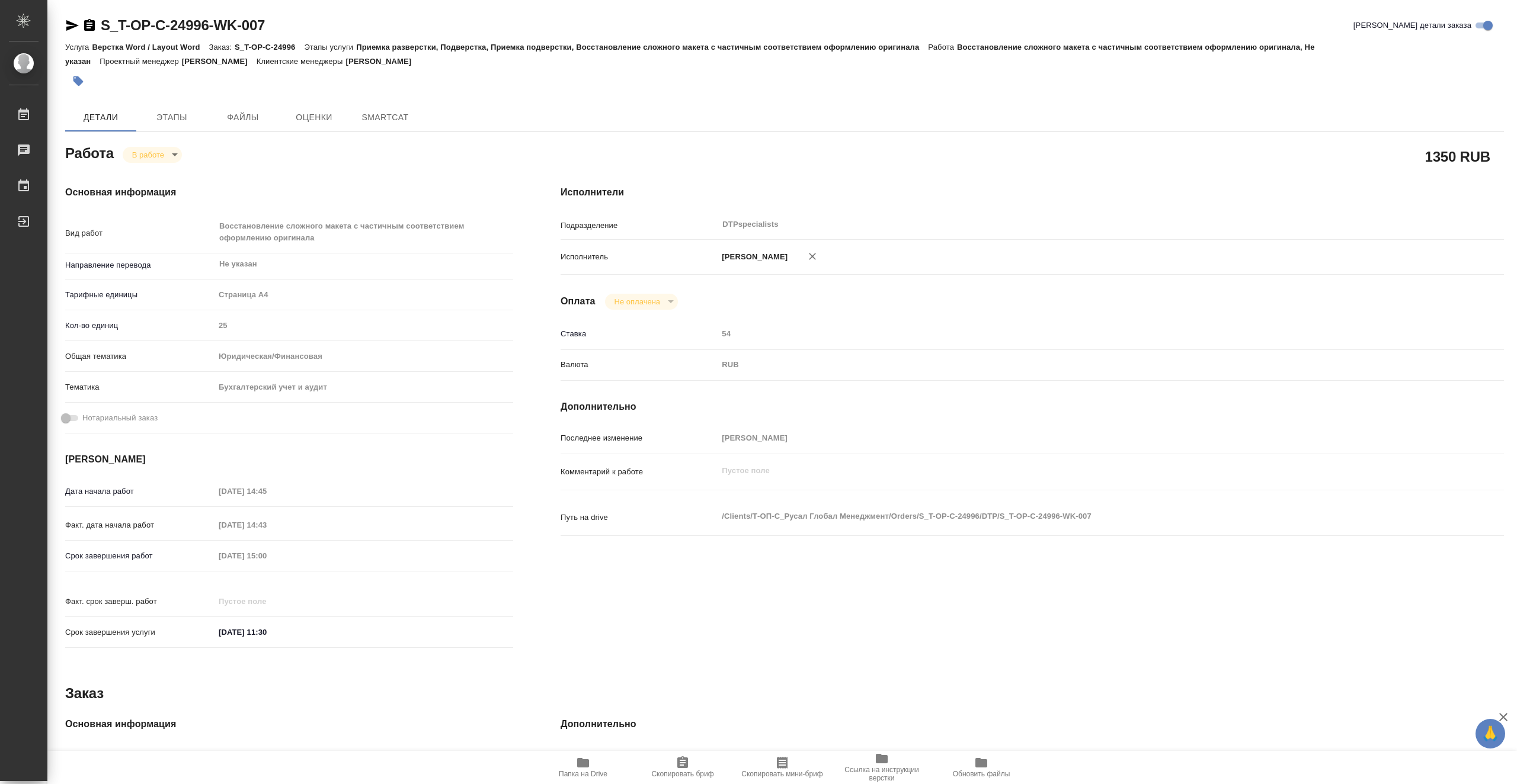
type textarea "x"
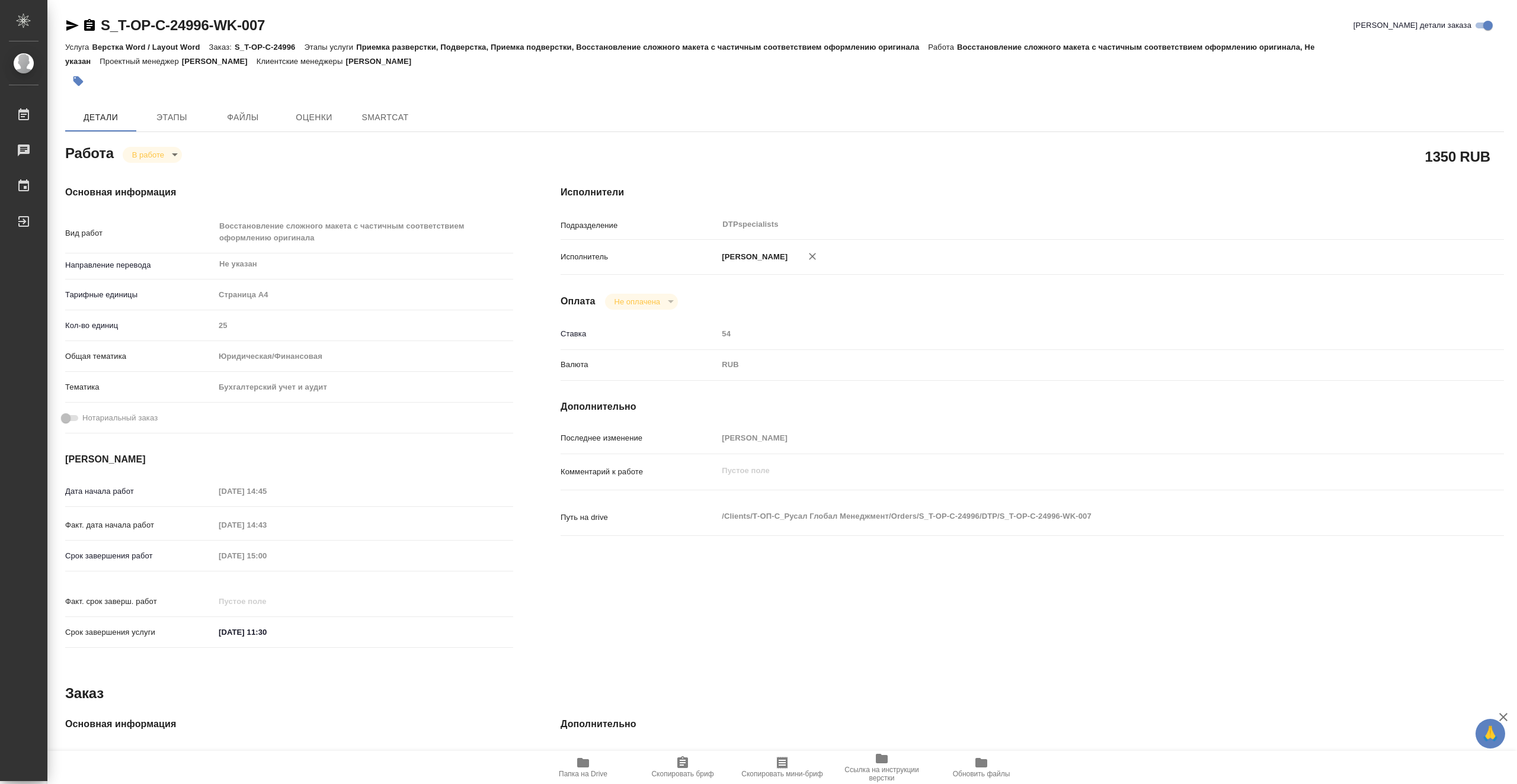
type textarea "x"
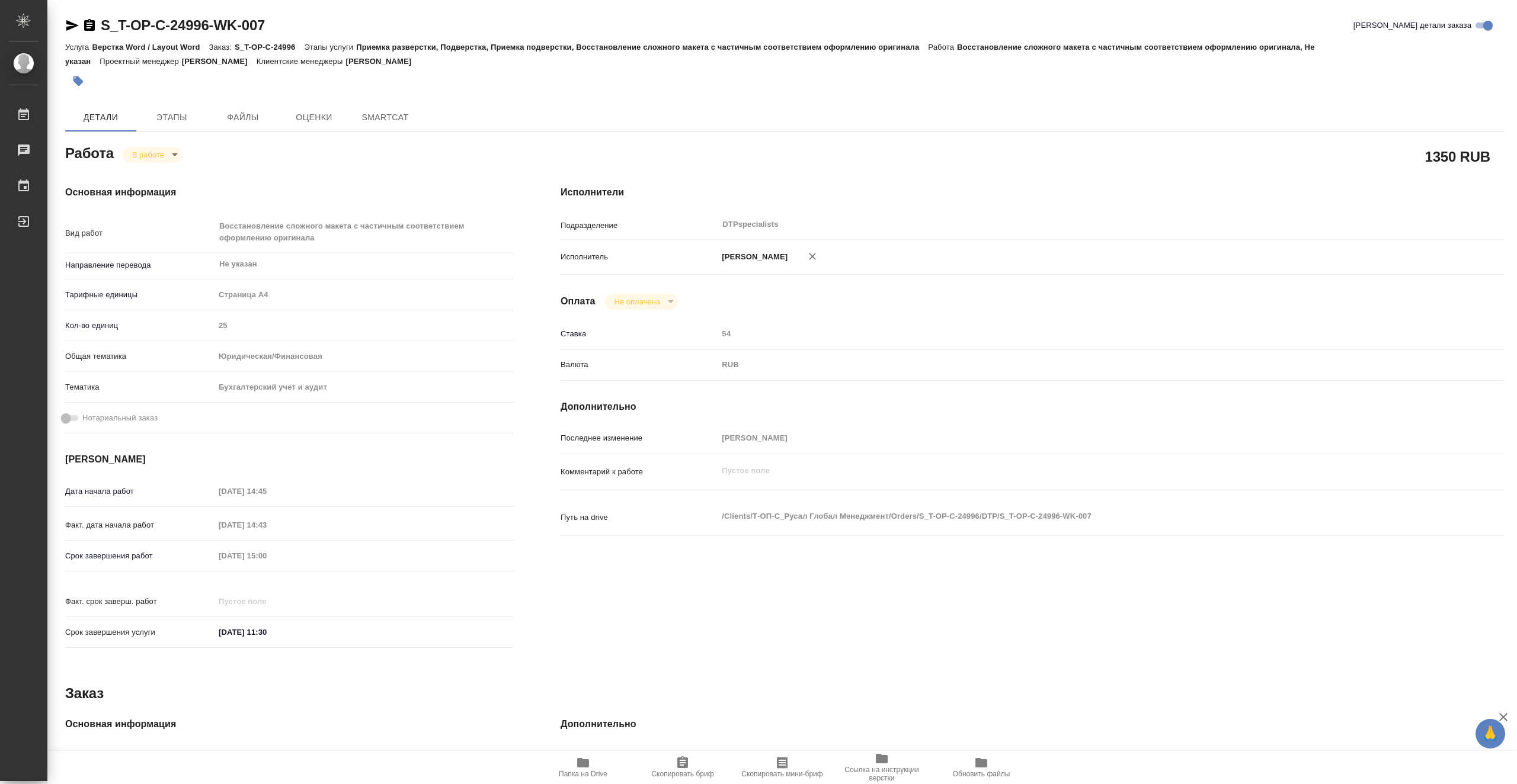
type textarea "x"
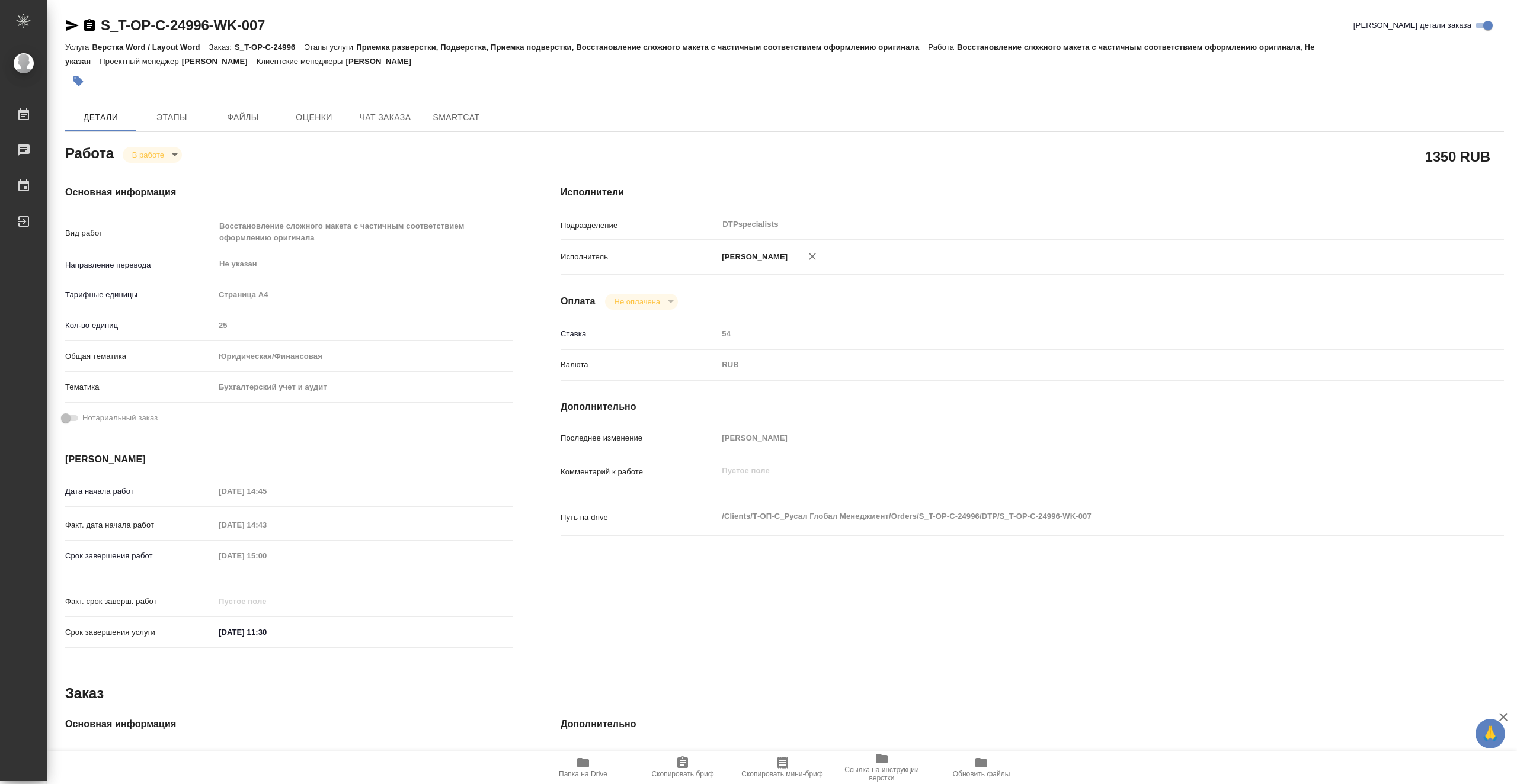
type textarea "x"
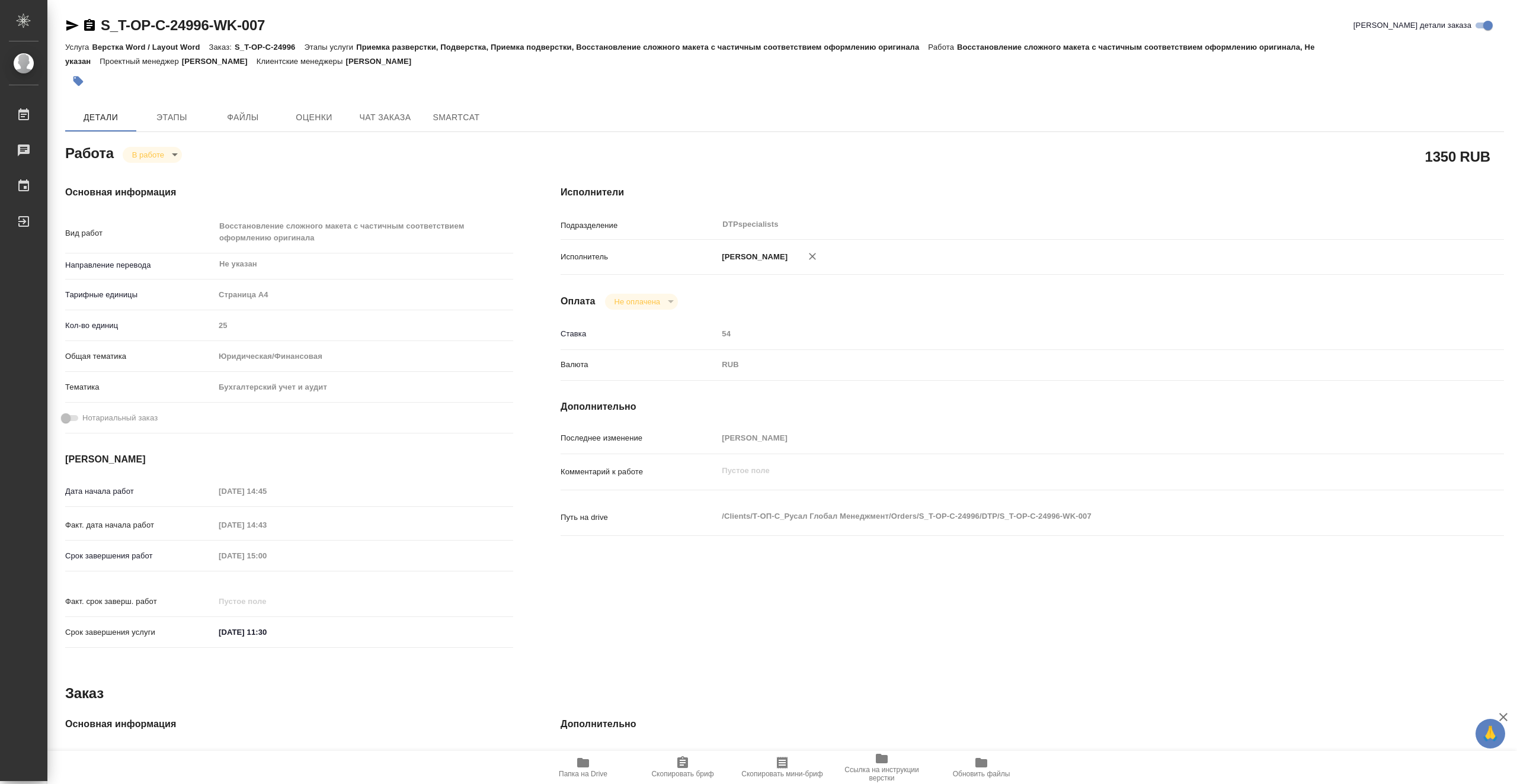
click at [602, 769] on span "Папка на Drive" at bounding box center [583, 767] width 85 height 23
type textarea "x"
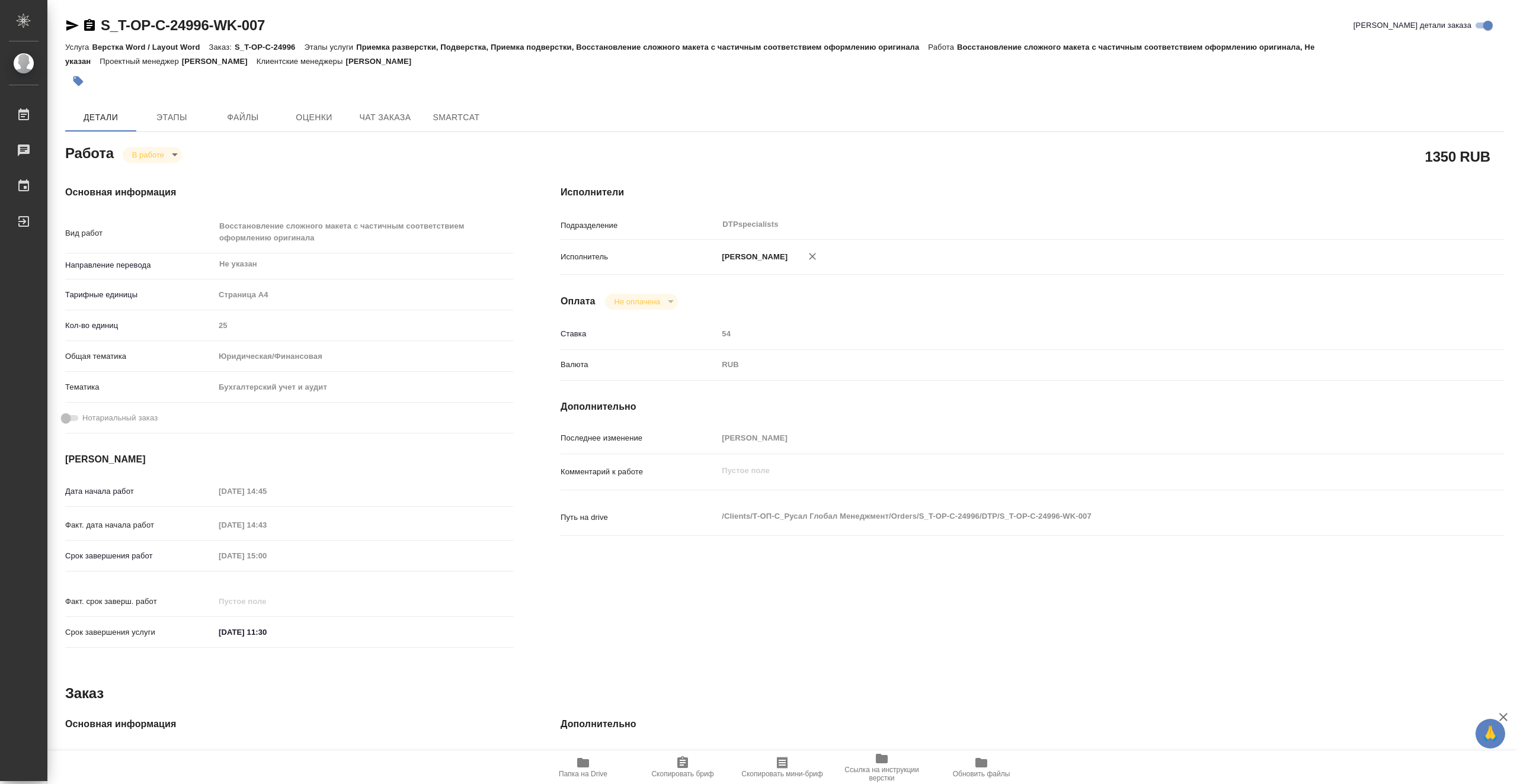
type textarea "x"
drag, startPoint x: 288, startPoint y: 23, endPoint x: 105, endPoint y: 31, distance: 183.2
click at [105, 31] on div "S_T-OP-C-24996-WK-007 Кратко детали заказа" at bounding box center [784, 25] width 1438 height 19
copy link "S_T-OP-C-24996-WK-007"
